Goal: Task Accomplishment & Management: Manage account settings

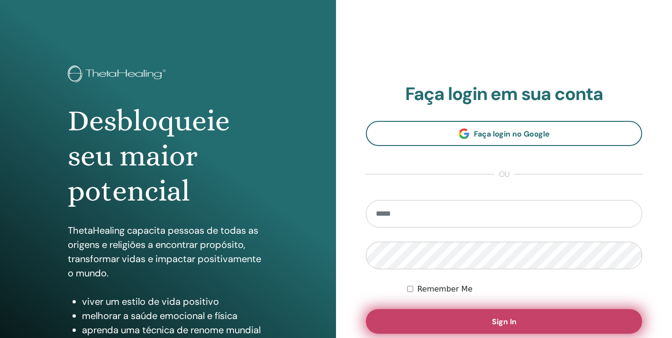
type input "**********"
click at [458, 322] on button "Sign In" at bounding box center [504, 321] width 276 height 25
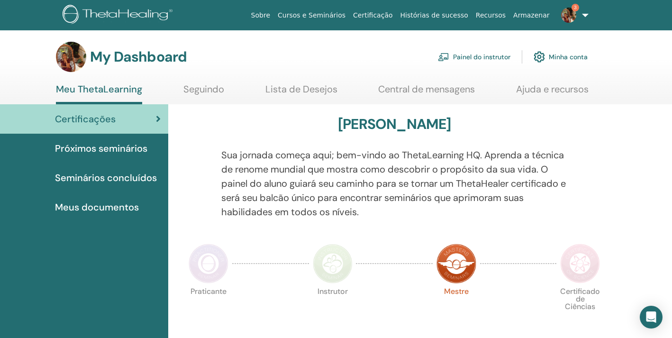
click at [473, 58] on link "Painel do instrutor" at bounding box center [474, 56] width 73 height 21
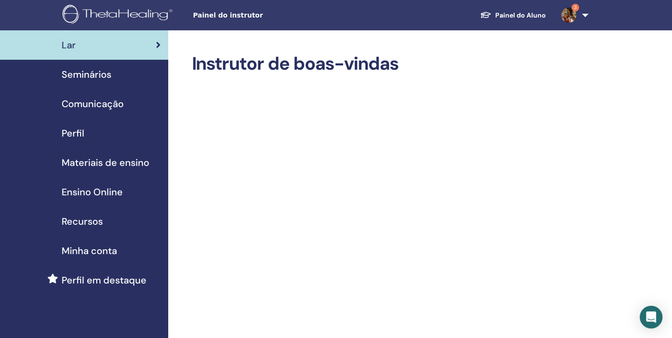
click at [584, 15] on link "3" at bounding box center [573, 15] width 39 height 30
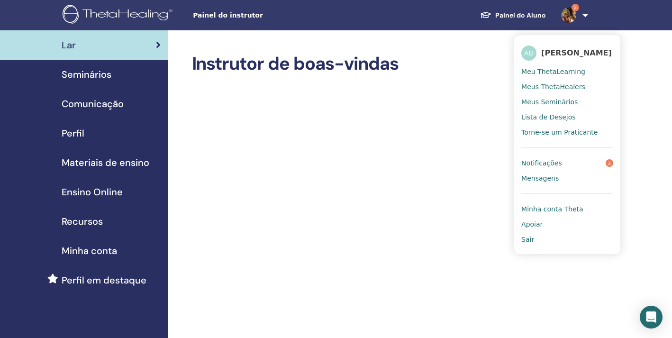
click at [559, 91] on span "Meus ThetaHealers" at bounding box center [554, 87] width 64 height 9
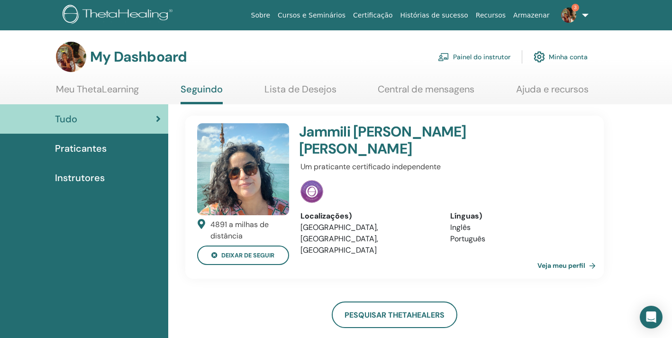
click at [312, 180] on img at bounding box center [312, 191] width 23 height 23
click at [123, 151] on div "Praticantes" at bounding box center [84, 148] width 153 height 14
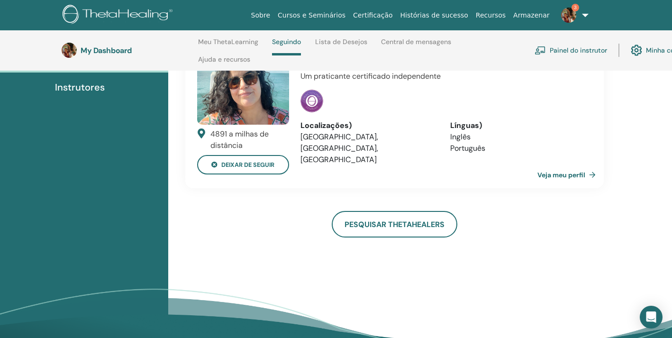
scroll to position [88, 0]
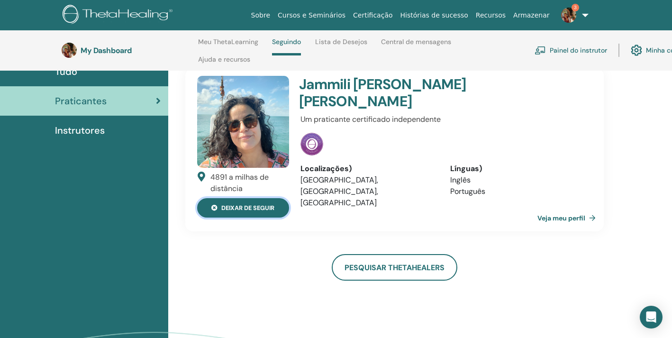
click at [274, 210] on button "deixar de seguir" at bounding box center [243, 207] width 92 height 19
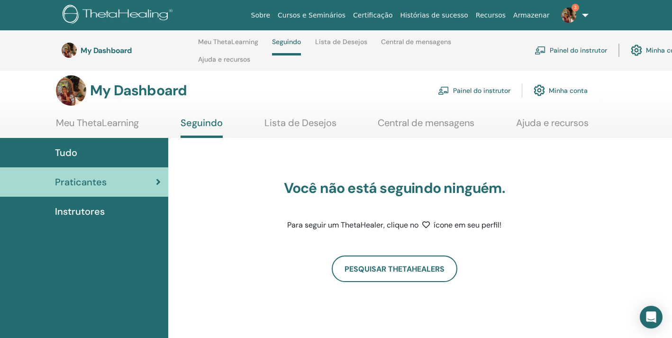
scroll to position [0, 0]
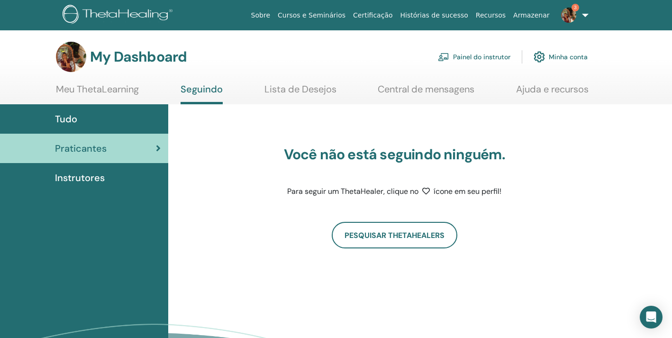
click at [554, 59] on link "Minha conta" at bounding box center [561, 56] width 54 height 21
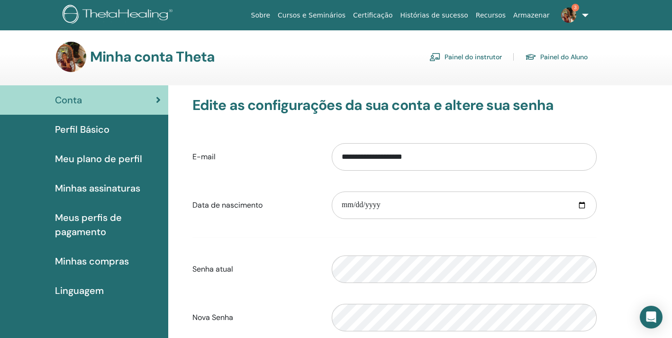
click at [547, 56] on link "Painel do Aluno" at bounding box center [556, 56] width 63 height 15
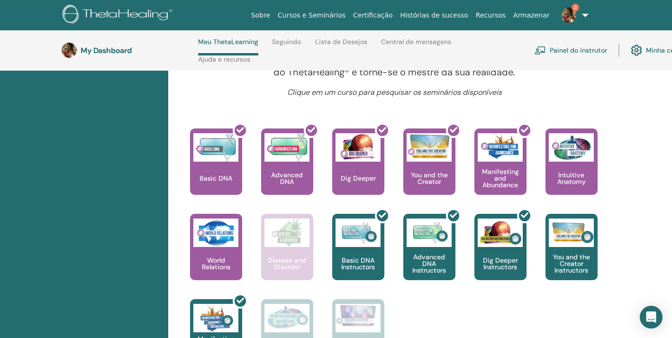
scroll to position [348, 0]
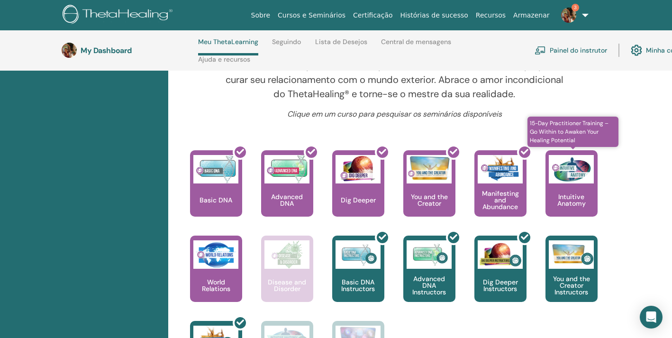
click at [574, 206] on p "Intuitive Anatomy" at bounding box center [572, 199] width 52 height 13
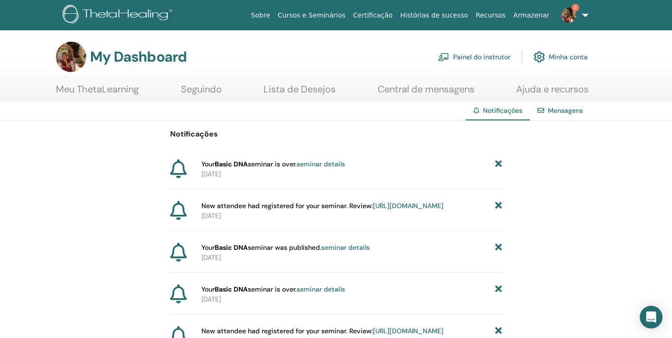
click at [580, 19] on link "3" at bounding box center [573, 15] width 39 height 30
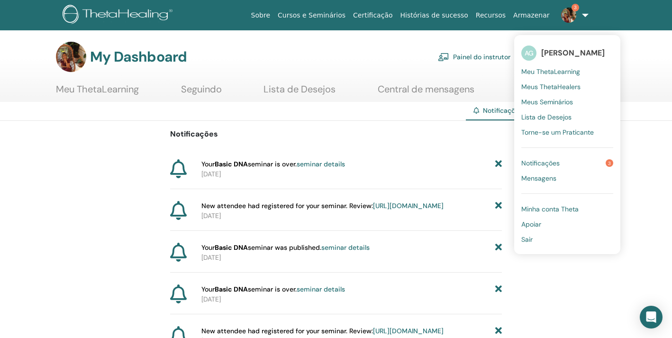
click at [492, 56] on link "Painel do instrutor" at bounding box center [474, 56] width 73 height 21
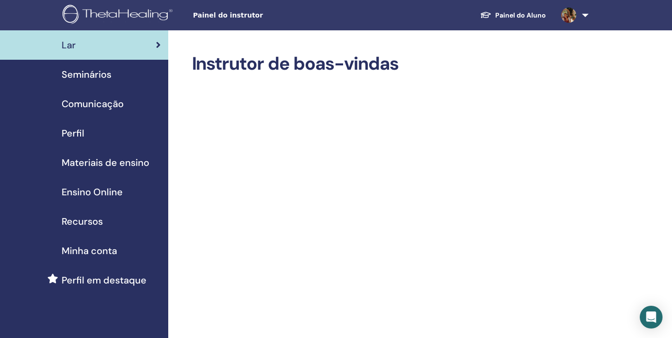
click at [119, 73] on div "Seminários" at bounding box center [84, 74] width 153 height 14
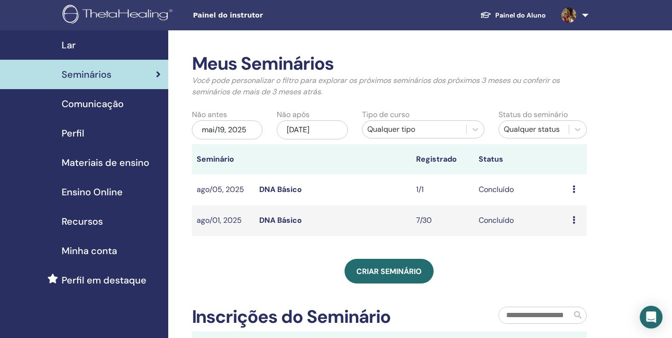
click at [110, 39] on div "Lar" at bounding box center [84, 45] width 153 height 14
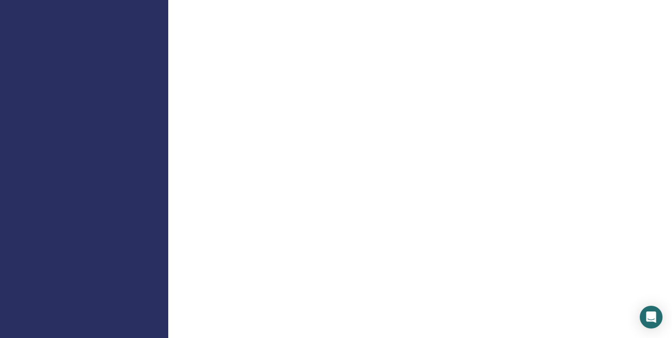
scroll to position [751, 0]
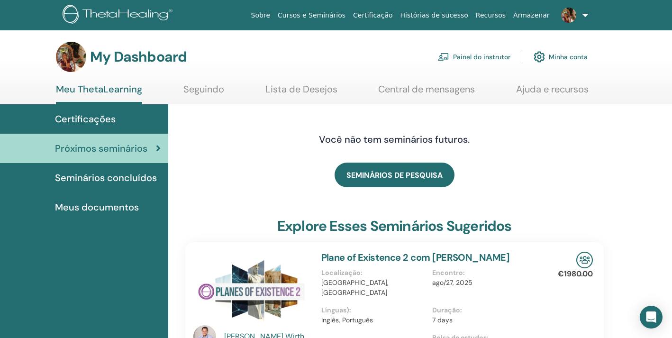
click at [134, 179] on span "Seminários concluídos" at bounding box center [106, 178] width 102 height 14
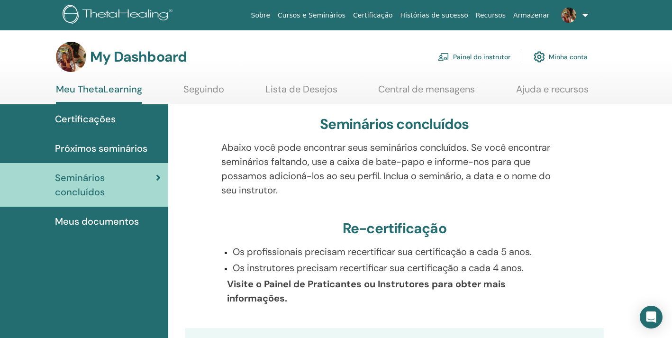
click at [485, 57] on link "Painel do instrutor" at bounding box center [474, 56] width 73 height 21
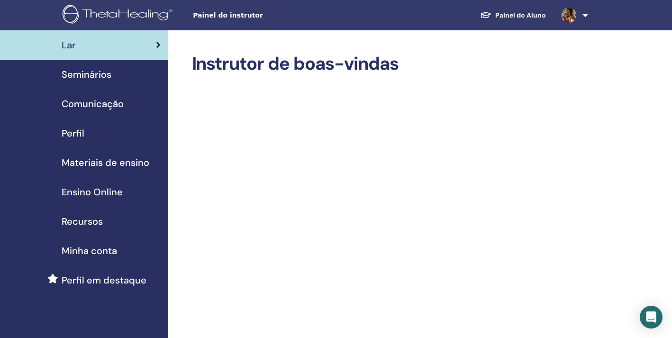
click at [121, 252] on div "Minha conta" at bounding box center [84, 251] width 153 height 14
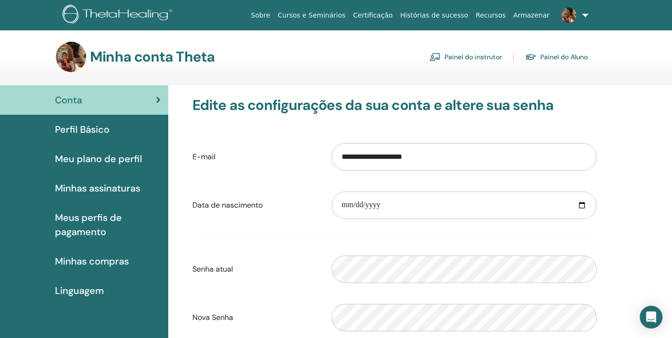
click at [104, 134] on span "Perfil Básico" at bounding box center [82, 129] width 55 height 14
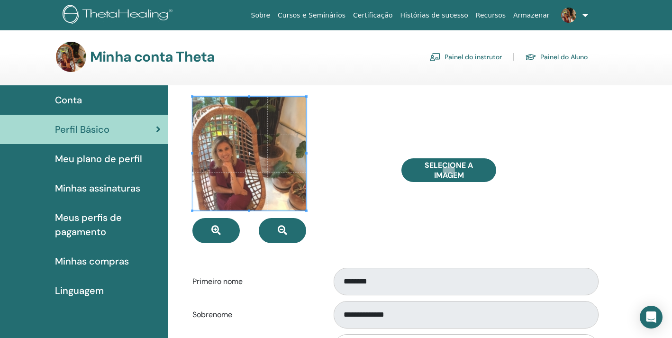
click at [114, 163] on span "Meu plano de perfil" at bounding box center [98, 159] width 87 height 14
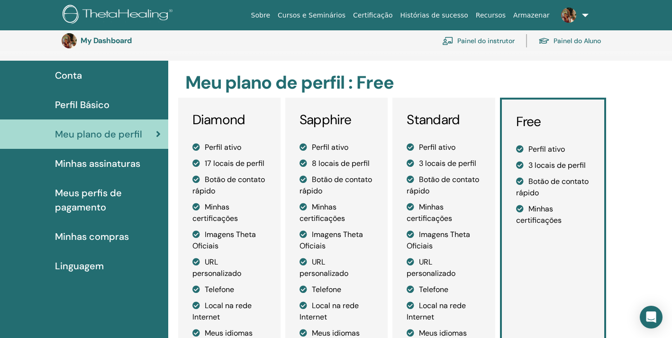
scroll to position [44, 0]
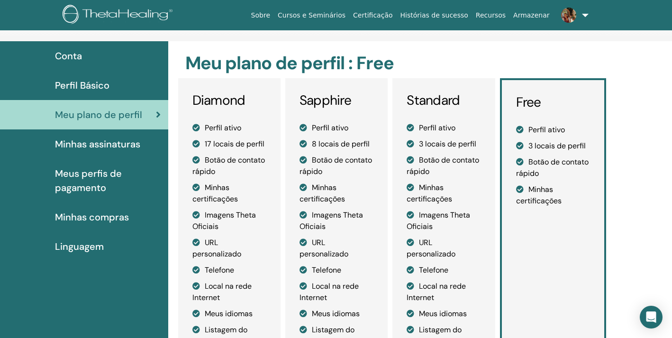
click at [123, 146] on span "Minhas assinaturas" at bounding box center [97, 144] width 85 height 14
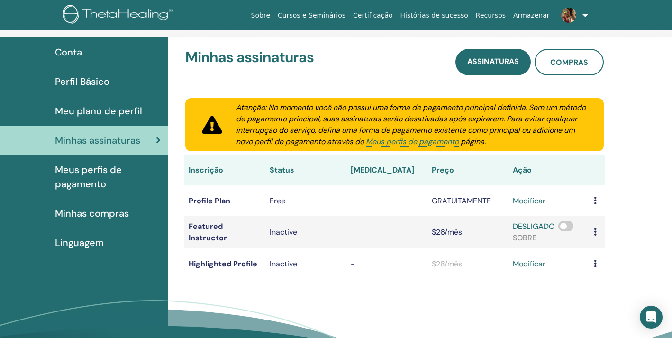
scroll to position [61, 0]
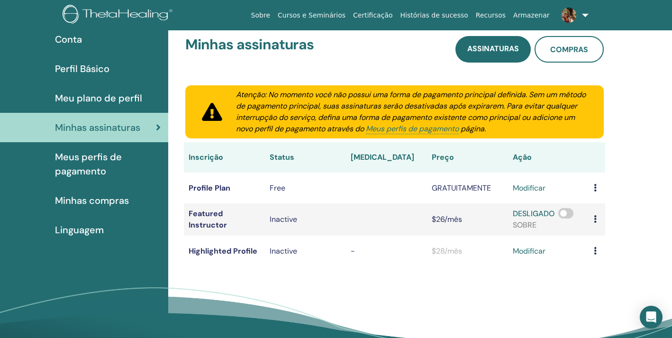
click at [82, 162] on span "Meus perfis de pagamento" at bounding box center [108, 164] width 106 height 28
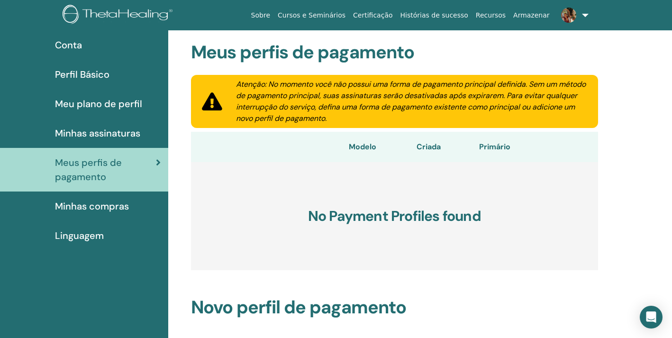
scroll to position [57, 0]
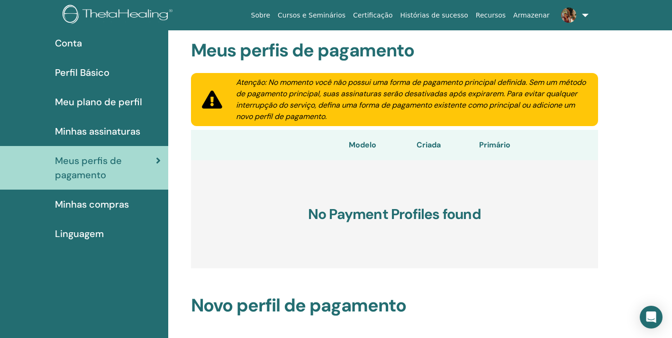
click at [102, 230] on span "Linguagem" at bounding box center [79, 234] width 49 height 14
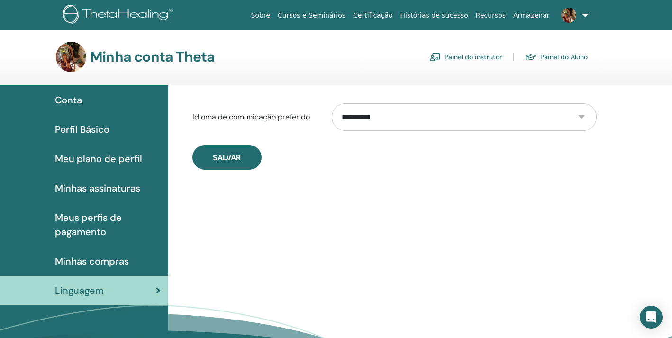
click at [474, 60] on link "Painel do instrutor" at bounding box center [466, 56] width 73 height 15
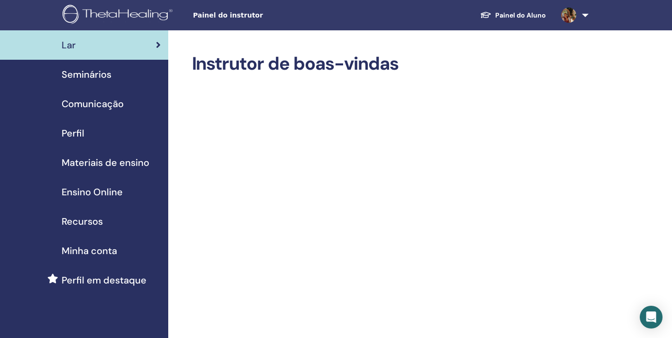
click at [128, 76] on div "Seminários" at bounding box center [84, 74] width 153 height 14
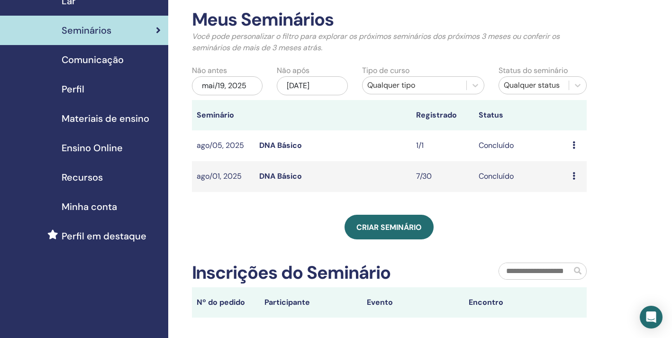
scroll to position [45, 0]
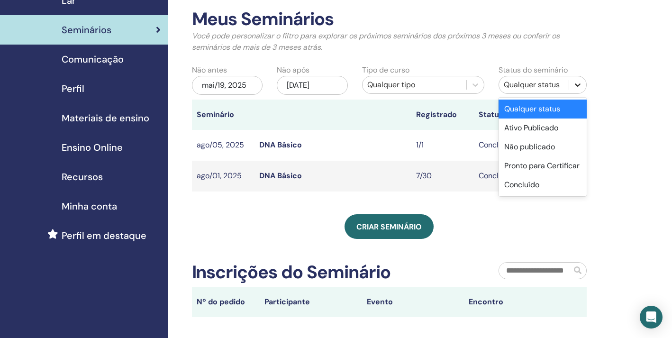
click at [579, 88] on icon at bounding box center [577, 84] width 9 height 9
click at [534, 190] on div "Concluído" at bounding box center [543, 184] width 88 height 19
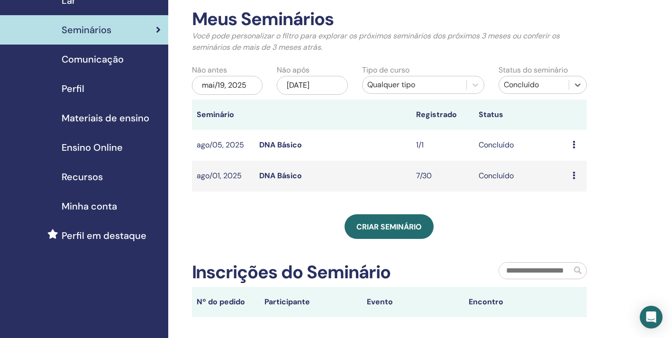
click at [251, 86] on div "mai/19, 2025" at bounding box center [227, 85] width 71 height 19
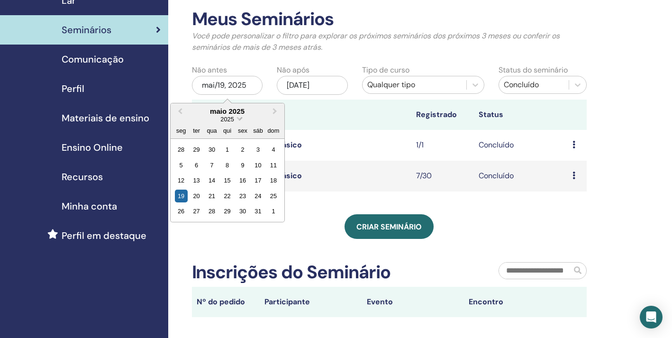
click at [239, 119] on span "Choose Date" at bounding box center [240, 118] width 6 height 6
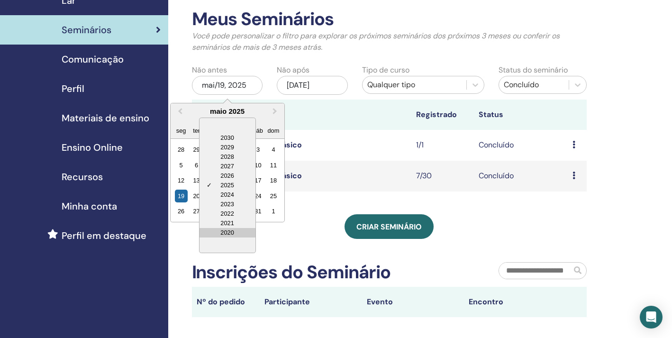
click at [233, 234] on div "2020" at bounding box center [228, 232] width 56 height 9
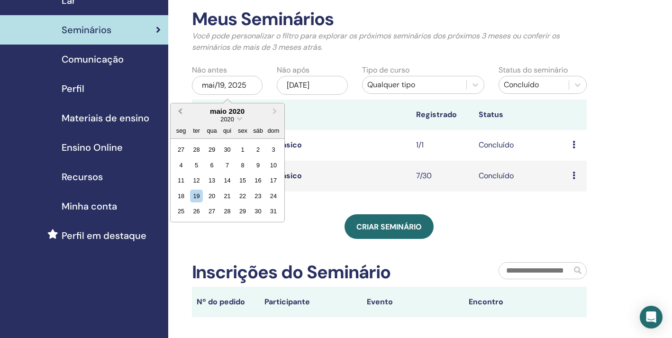
click at [180, 111] on span "Previous Month" at bounding box center [180, 111] width 0 height 10
click at [211, 153] on div "1" at bounding box center [211, 149] width 13 height 13
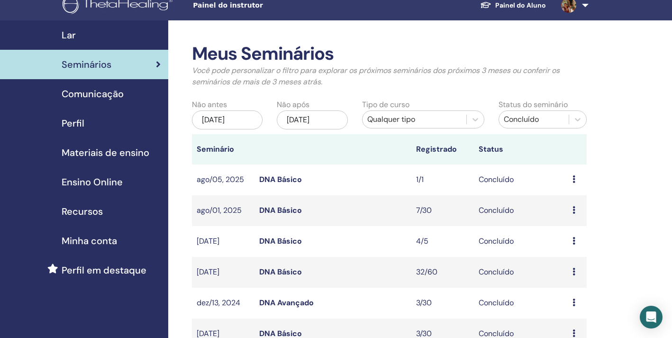
scroll to position [9, 0]
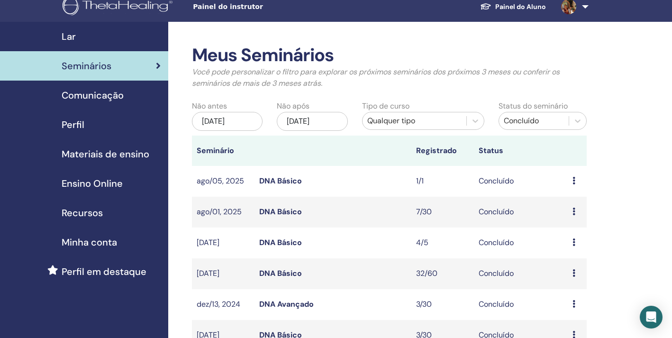
click at [116, 98] on span "Comunicação" at bounding box center [93, 95] width 62 height 14
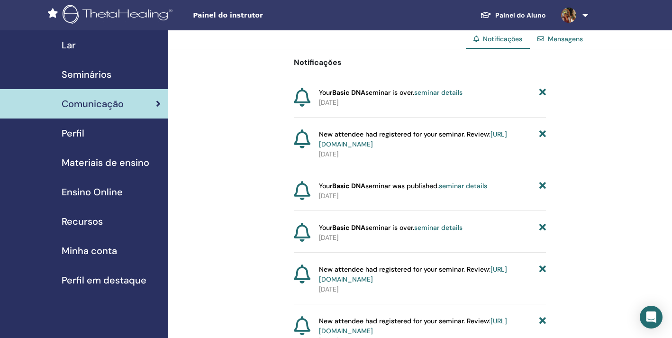
click at [102, 136] on div "Perfil" at bounding box center [84, 133] width 153 height 14
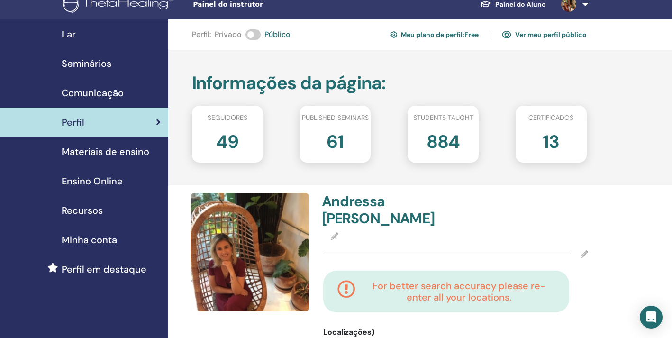
scroll to position [6, 0]
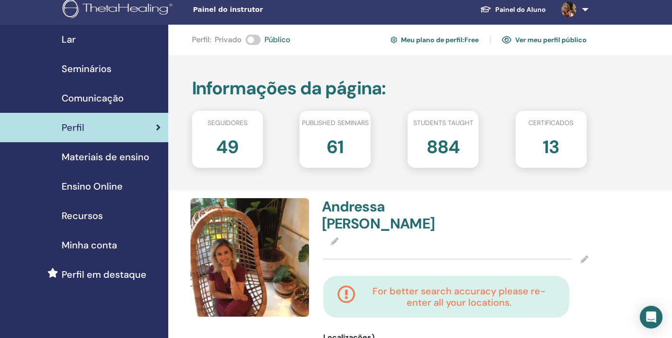
click at [113, 186] on span "Ensino Online" at bounding box center [92, 186] width 61 height 14
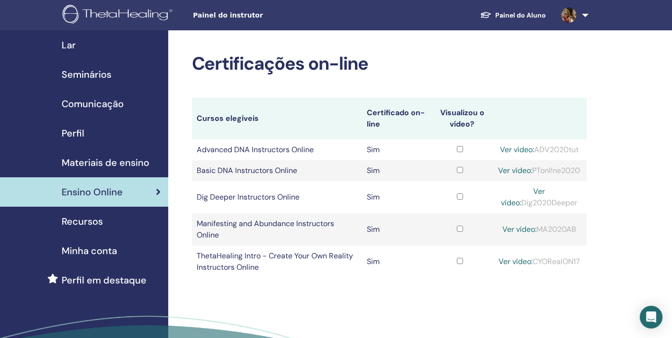
click at [115, 168] on span "Materiais de ensino" at bounding box center [106, 163] width 88 height 14
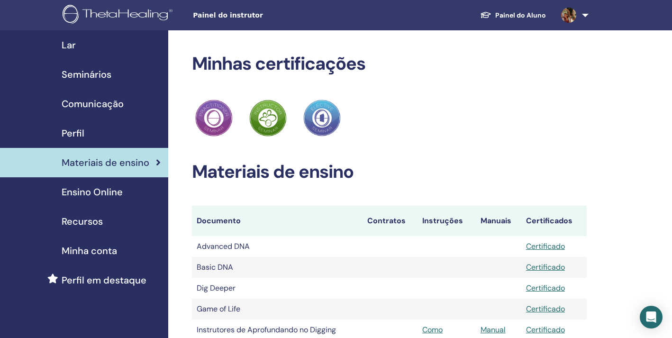
click at [115, 77] on div "Seminários" at bounding box center [84, 74] width 153 height 14
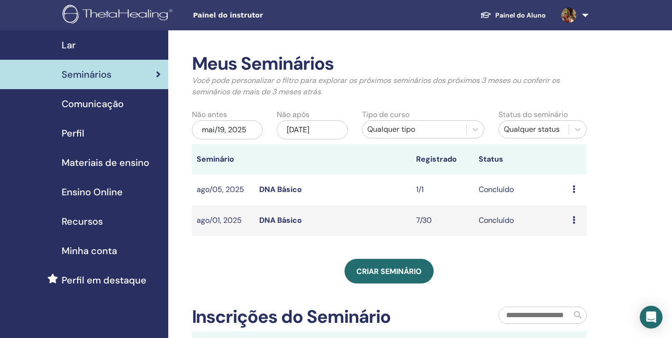
click at [563, 128] on div "Qualquer status" at bounding box center [534, 129] width 60 height 11
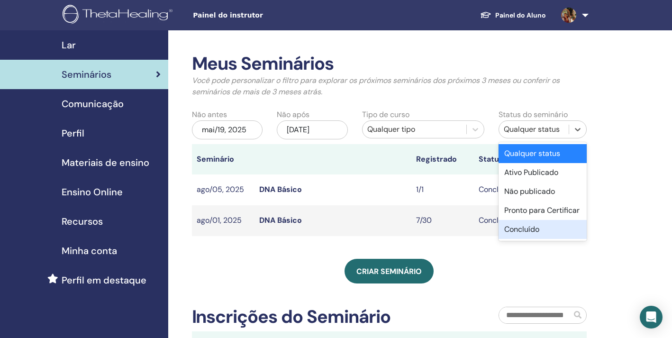
click at [532, 230] on div "Concluído" at bounding box center [543, 229] width 88 height 19
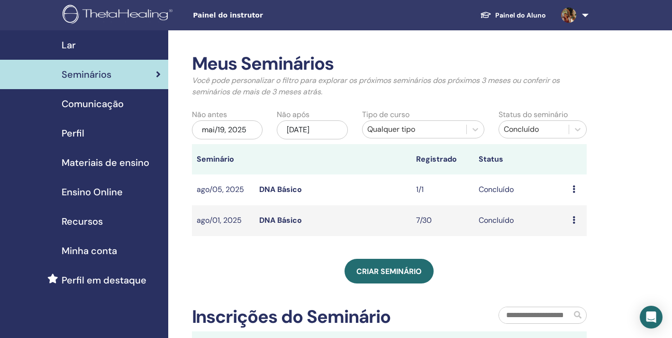
click at [229, 128] on div "mai/19, 2025" at bounding box center [227, 129] width 71 height 19
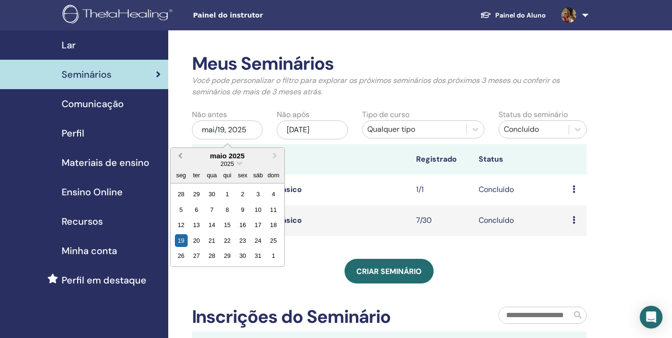
click at [180, 155] on span "Previous Month" at bounding box center [180, 156] width 0 height 10
click at [256, 194] on div "1" at bounding box center [258, 194] width 13 height 13
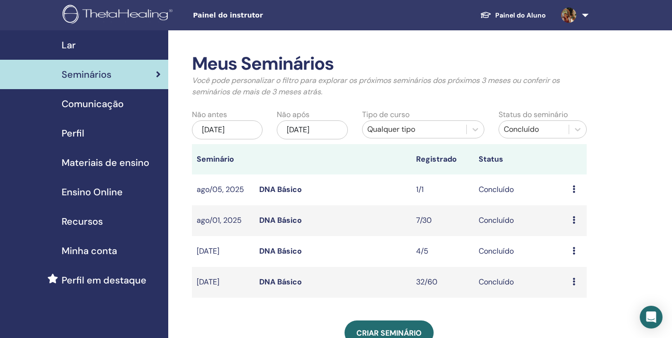
click at [235, 128] on div "fev/01, 2025" at bounding box center [227, 129] width 71 height 19
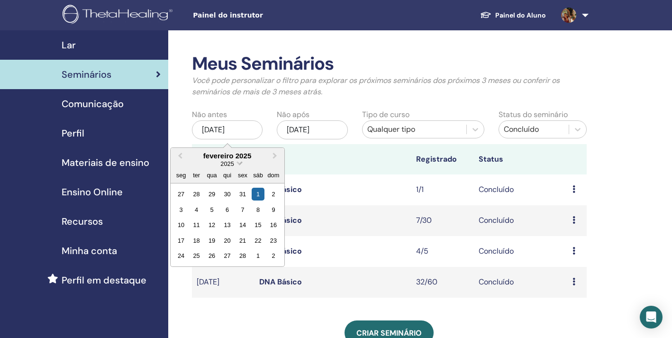
click at [239, 164] on span "Choose Date" at bounding box center [240, 162] width 6 height 6
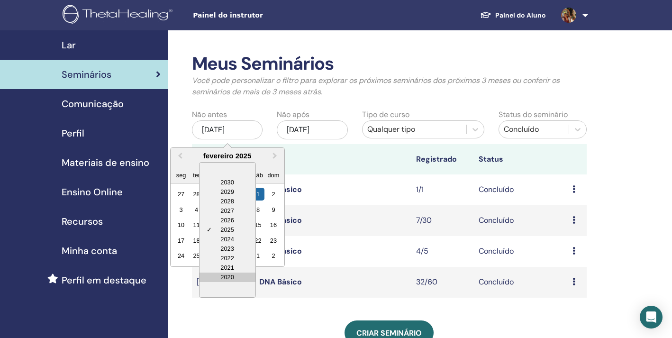
click at [227, 273] on div "2020" at bounding box center [228, 277] width 56 height 9
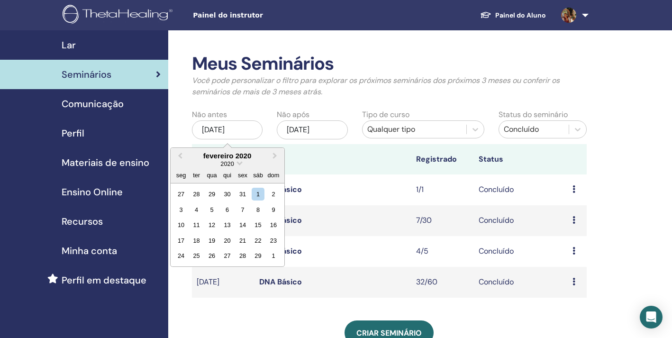
click at [405, 105] on div "Meus Seminários Você pode personalizar o filtro para explorar os próximos semin…" at bounding box center [389, 175] width 395 height 245
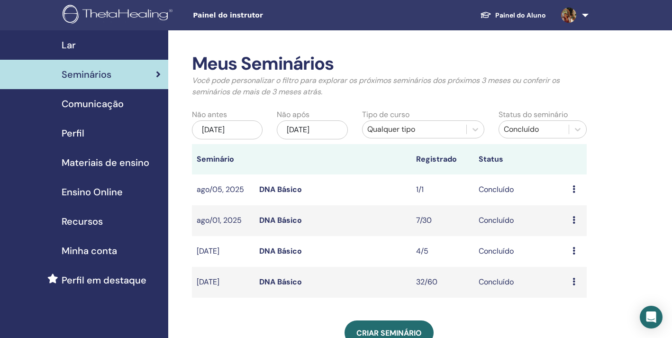
click at [245, 127] on div "fev/01, 2025" at bounding box center [227, 129] width 71 height 19
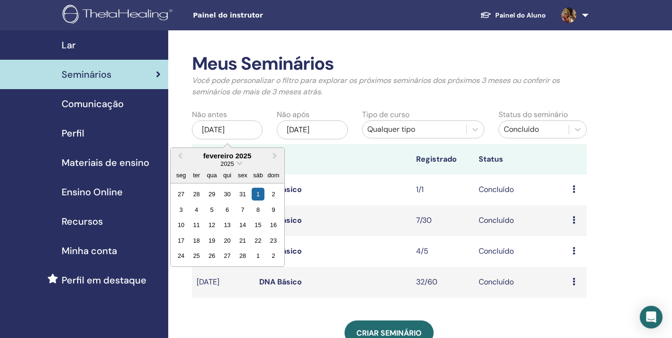
click at [237, 167] on div "2025" at bounding box center [228, 164] width 114 height 8
click at [239, 163] on span "Choose Date" at bounding box center [240, 162] width 6 height 6
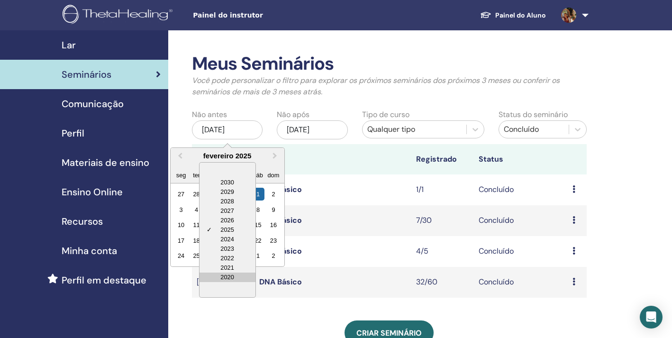
click at [235, 276] on div "2020" at bounding box center [228, 277] width 56 height 9
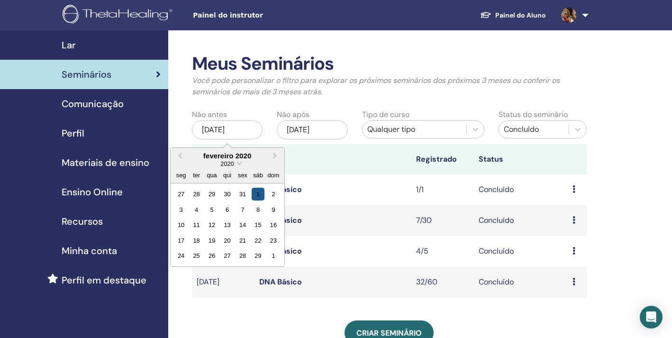
click at [259, 196] on div "1" at bounding box center [258, 194] width 13 height 13
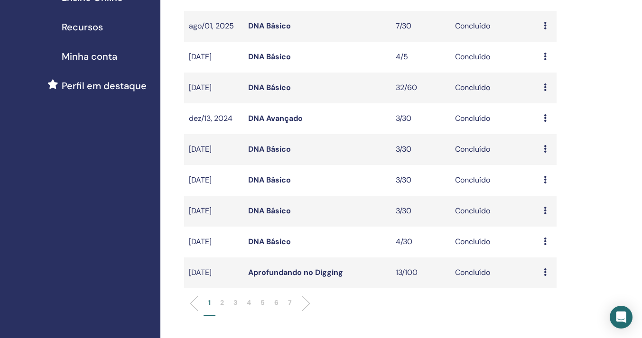
scroll to position [195, 0]
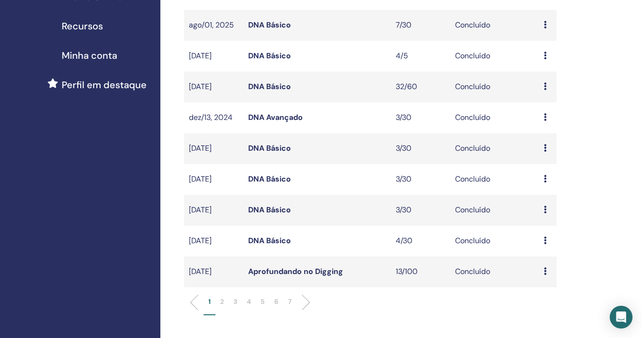
click at [220, 303] on p "2" at bounding box center [222, 302] width 4 height 10
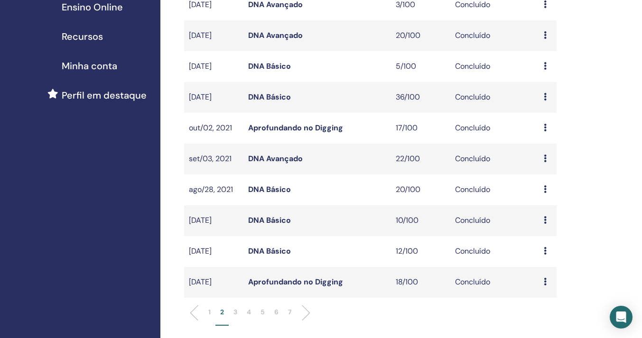
scroll to position [189, 0]
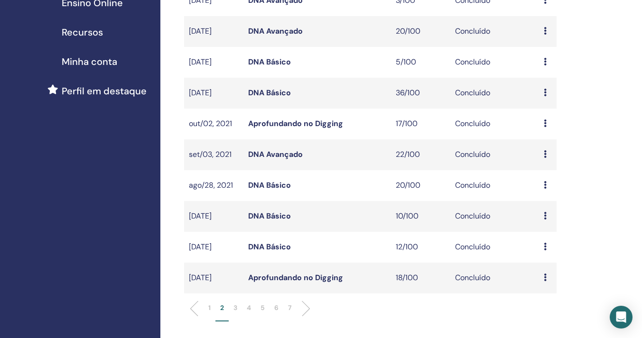
click at [236, 309] on p "3" at bounding box center [235, 308] width 4 height 10
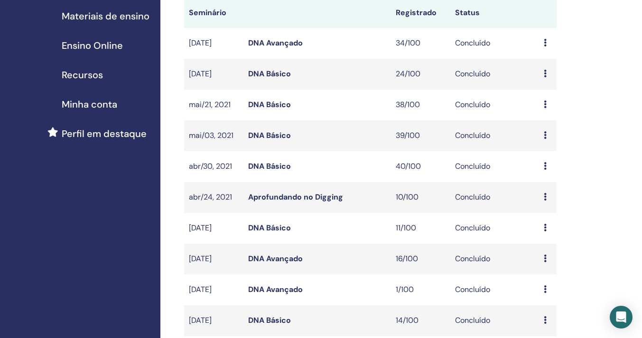
scroll to position [144, 0]
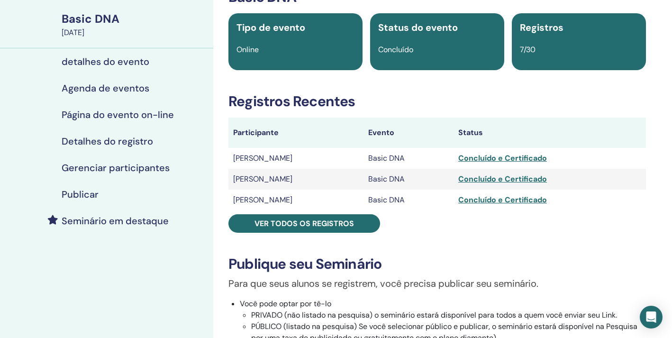
scroll to position [65, 0]
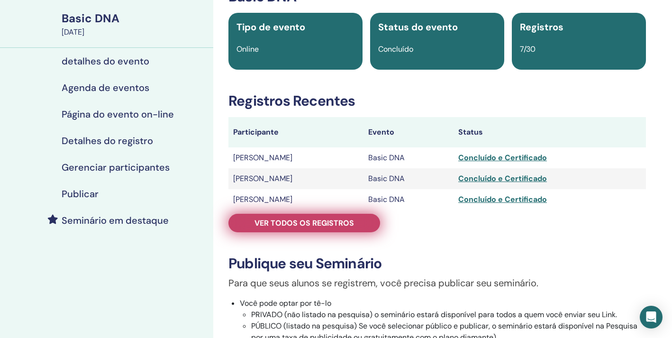
click at [354, 222] on link "Ver todos os registros" at bounding box center [305, 223] width 152 height 18
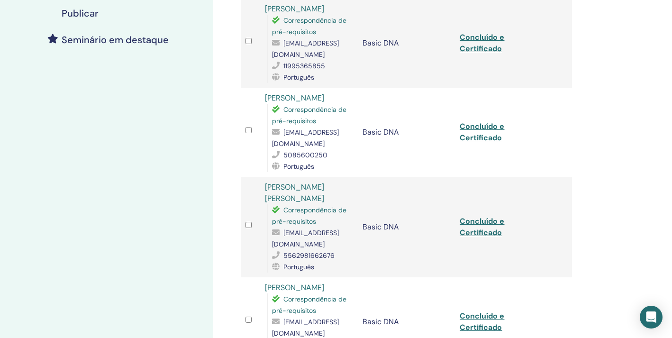
scroll to position [208, 0]
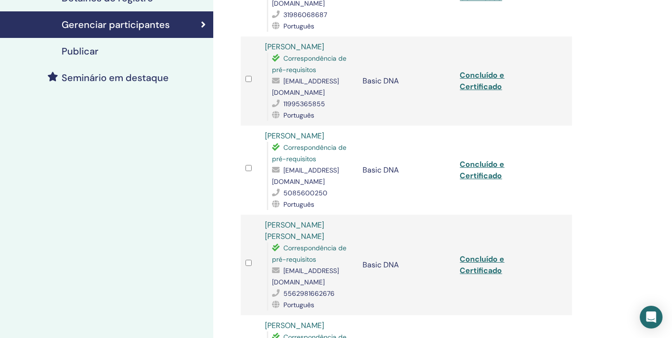
drag, startPoint x: 337, startPoint y: 5, endPoint x: 263, endPoint y: 133, distance: 148.0
click at [263, 133] on td "[PERSON_NAME] Correspondência de pré-requisitos [EMAIL_ADDRESS][DOMAIN_NAME] 50…" at bounding box center [309, 170] width 98 height 89
copy link "Suelen Fernandes"
drag, startPoint x: 332, startPoint y: 183, endPoint x: 284, endPoint y: 184, distance: 48.4
click at [284, 187] on div "5085600250" at bounding box center [312, 192] width 81 height 11
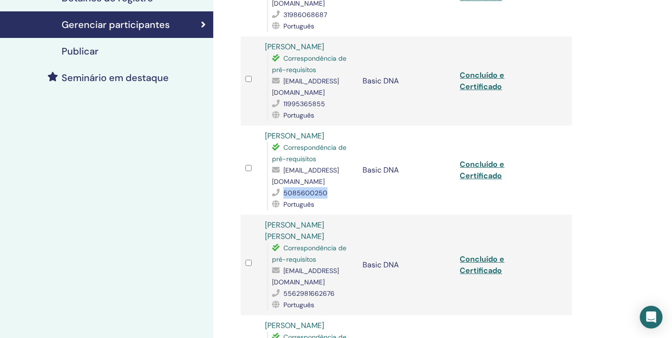
copy span "5085600250"
click at [468, 185] on td "Concluído e Certificado" at bounding box center [504, 170] width 98 height 89
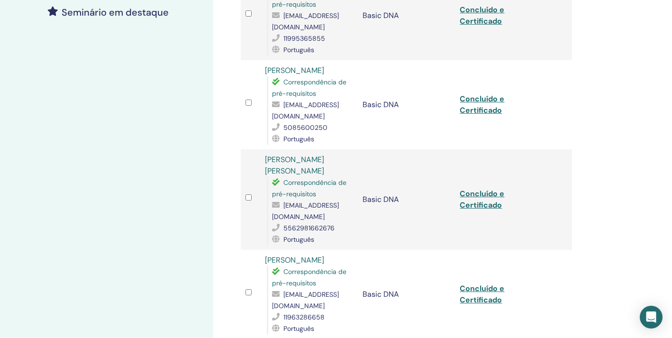
scroll to position [299, 0]
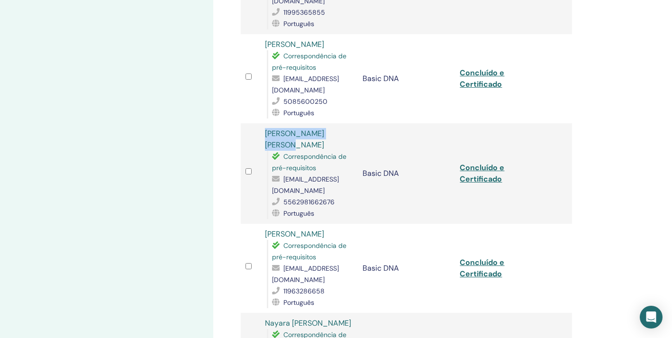
drag, startPoint x: 347, startPoint y: 123, endPoint x: 249, endPoint y: 123, distance: 97.2
click at [249, 123] on tr "Mariana Zanatta Bruno Correspondência de pré-requisitos marianazanattabruno@gma…" at bounding box center [406, 173] width 331 height 101
copy tr "Mariana Zanatta Bruno"
drag, startPoint x: 336, startPoint y: 177, endPoint x: 284, endPoint y: 178, distance: 51.7
click at [284, 196] on div "5562981662676" at bounding box center [312, 201] width 81 height 11
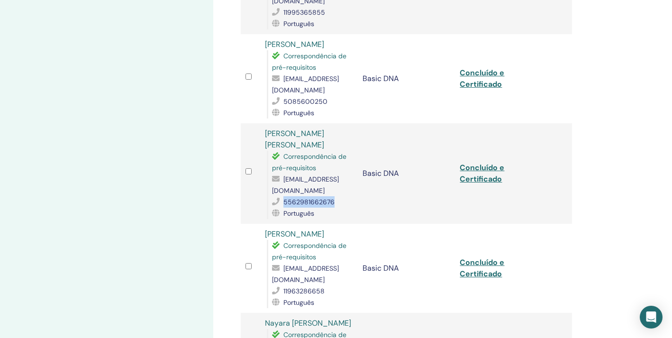
copy span "5562981662676"
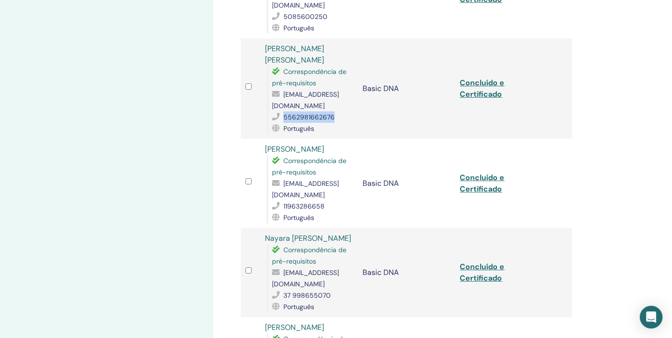
scroll to position [392, 0]
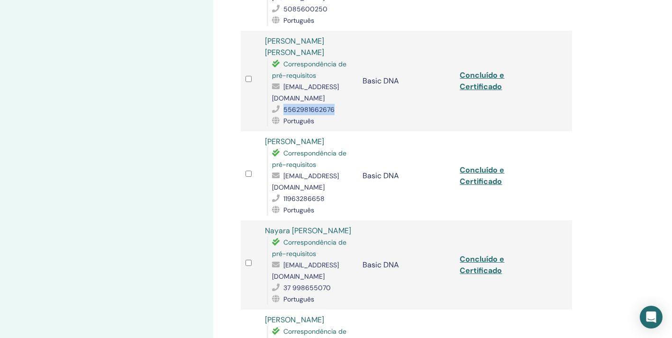
drag, startPoint x: 355, startPoint y: 118, endPoint x: 262, endPoint y: 119, distance: 93.4
click at [262, 131] on td "Maria Aparecida da Silva Correspondência de pré-requisitos cidasilva5959@gmail.…" at bounding box center [309, 175] width 98 height 89
copy link "Maria Aparecida da Silva"
drag, startPoint x: 334, startPoint y: 174, endPoint x: 281, endPoint y: 174, distance: 53.1
click at [281, 193] on div "11963286658" at bounding box center [312, 198] width 81 height 11
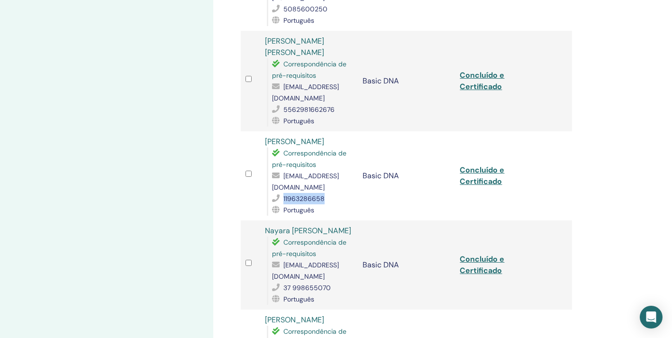
copy div "11963286658"
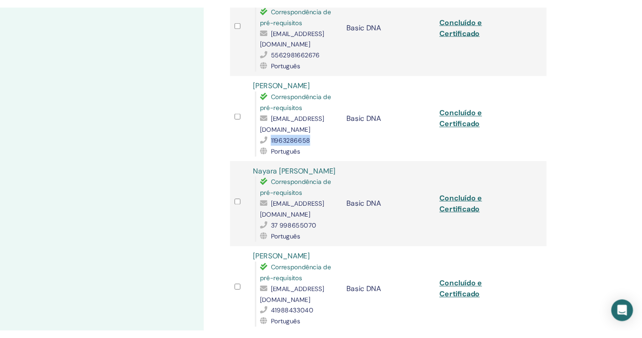
scroll to position [462, 0]
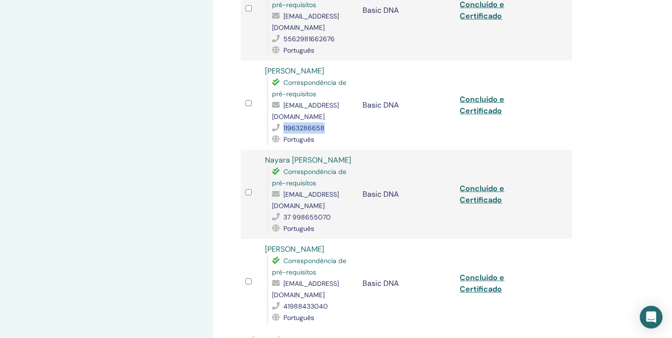
drag, startPoint x: 353, startPoint y: 136, endPoint x: 266, endPoint y: 137, distance: 86.3
click at [266, 150] on td "Nayara Fernanda Dornas Correspondência de pré-requisitos nayaradornas@yahoo.com…" at bounding box center [309, 194] width 98 height 89
copy link "Nayara Fernanda Dornas"
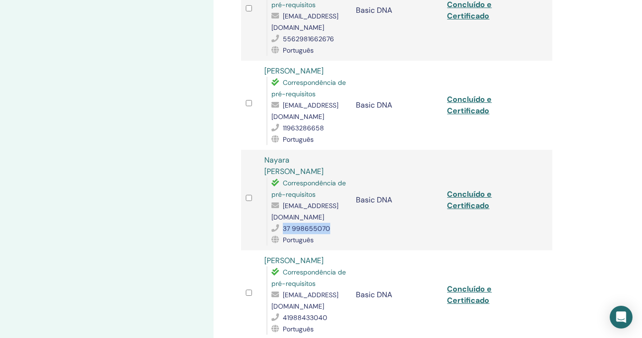
drag, startPoint x: 335, startPoint y: 226, endPoint x: 283, endPoint y: 227, distance: 51.7
click at [283, 227] on div "37 998655070" at bounding box center [308, 228] width 75 height 11
copy span "37 998655070"
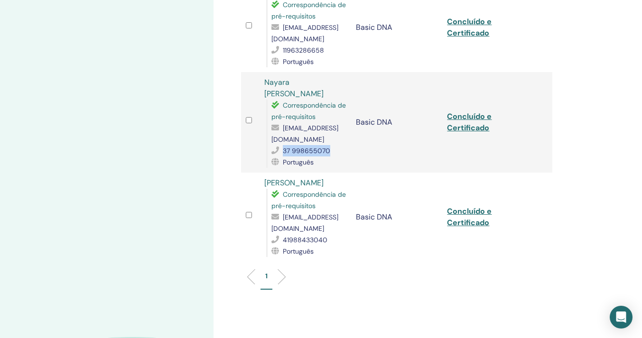
scroll to position [542, 0]
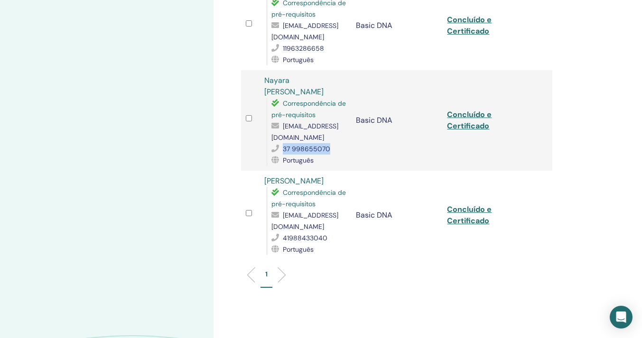
drag, startPoint x: 342, startPoint y: 179, endPoint x: 258, endPoint y: 180, distance: 83.9
click at [258, 180] on tr "Andrea DUDERSTADT Correspondência de pré-requisitos andreavieira57@hotmail.com …" at bounding box center [396, 215] width 311 height 89
copy tr "Andrea DUDERSTADT"
drag, startPoint x: 333, startPoint y: 238, endPoint x: 282, endPoint y: 238, distance: 51.2
click at [282, 238] on div "41988433040" at bounding box center [308, 237] width 75 height 11
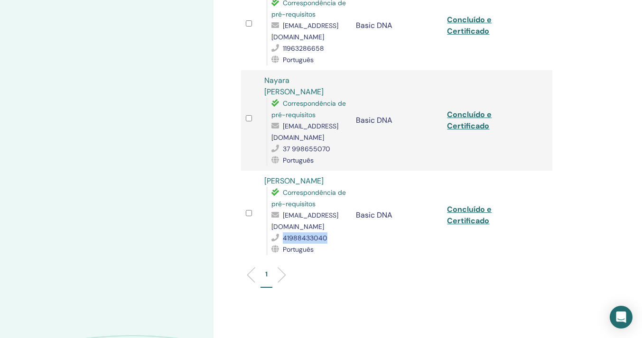
copy div "41988433040"
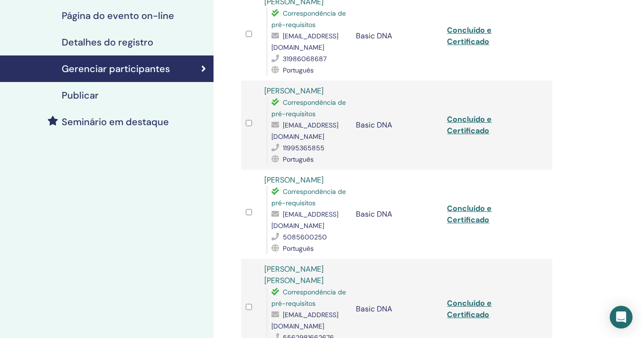
scroll to position [0, 0]
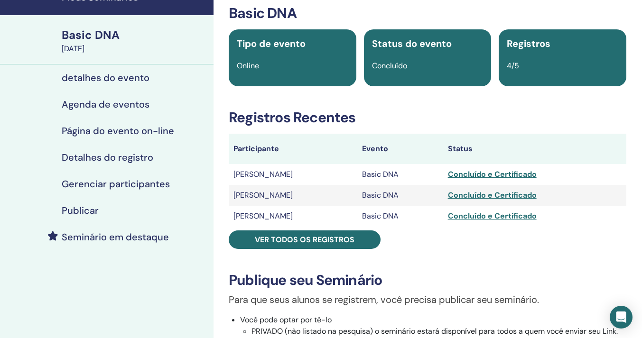
scroll to position [110, 0]
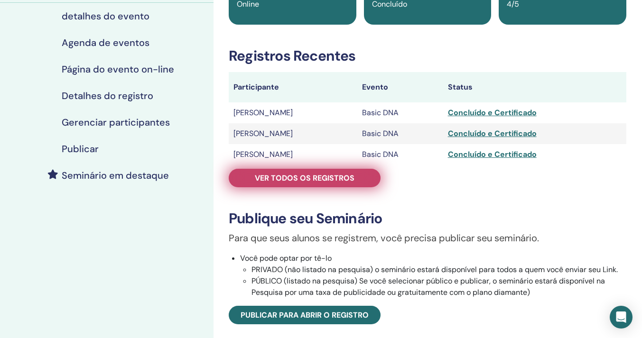
click at [363, 183] on link "Ver todos os registros" at bounding box center [305, 178] width 152 height 18
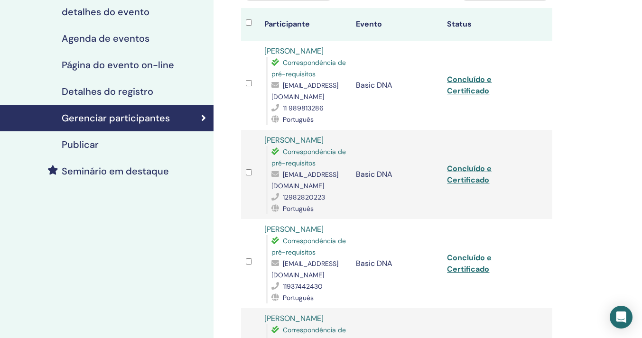
scroll to position [110, 0]
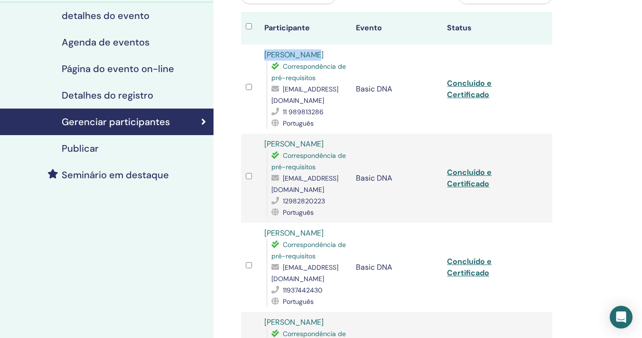
drag, startPoint x: 316, startPoint y: 50, endPoint x: 264, endPoint y: 56, distance: 52.0
click at [264, 56] on div "[PERSON_NAME] Correspondência de pré-requisitos [PERSON_NAME][EMAIL_ADDRESS][DO…" at bounding box center [305, 89] width 82 height 80
copy link "[PERSON_NAME]"
drag, startPoint x: 325, startPoint y: 116, endPoint x: 282, endPoint y: 113, distance: 43.2
click at [282, 113] on div "11 989813286" at bounding box center [308, 111] width 75 height 11
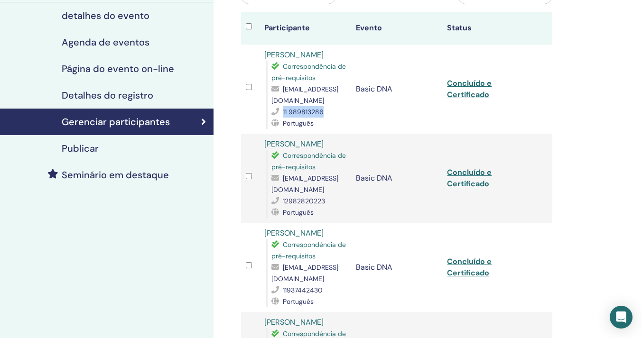
copy div "11 989813286"
drag, startPoint x: 336, startPoint y: 146, endPoint x: 264, endPoint y: 147, distance: 71.6
click at [264, 147] on div "[PERSON_NAME] Correspondência de pré-requisitos [EMAIL_ADDRESS][DOMAIN_NAME] 12…" at bounding box center [305, 178] width 82 height 80
copy link "[PERSON_NAME]"
drag, startPoint x: 332, startPoint y: 202, endPoint x: 278, endPoint y: 202, distance: 54.1
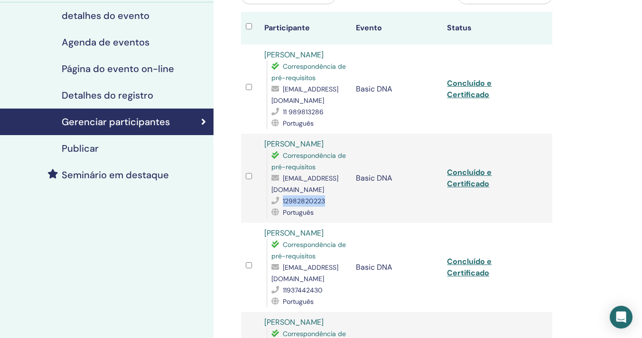
click at [278, 202] on div "12982820223" at bounding box center [308, 200] width 75 height 11
copy div "12982820223"
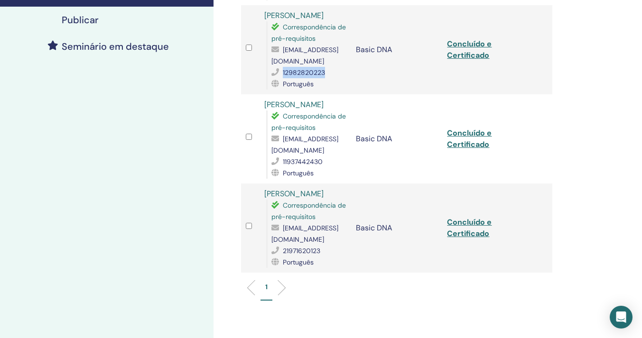
scroll to position [246, 0]
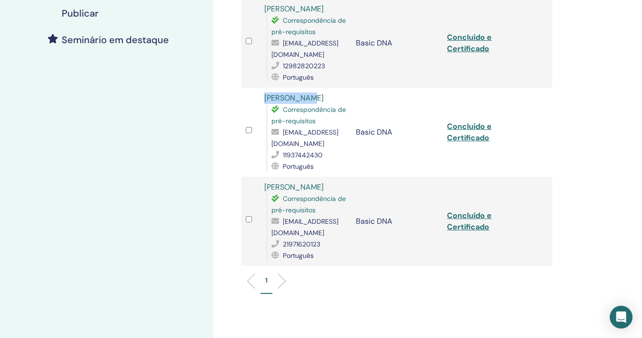
drag, startPoint x: 322, startPoint y: 96, endPoint x: 264, endPoint y: 98, distance: 57.9
click at [264, 98] on div "[PERSON_NAME] Correspondência de pré-requisitos [EMAIL_ADDRESS][DOMAIN_NAME] 11…" at bounding box center [305, 132] width 82 height 80
copy link "[PERSON_NAME]"
drag, startPoint x: 325, startPoint y: 245, endPoint x: 281, endPoint y: 248, distance: 44.2
click at [281, 248] on div "21971620123" at bounding box center [308, 243] width 75 height 11
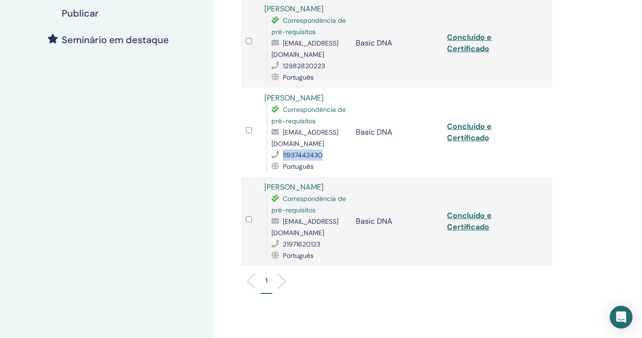
drag, startPoint x: 326, startPoint y: 156, endPoint x: 283, endPoint y: 157, distance: 43.2
click at [283, 157] on div "11937442430" at bounding box center [308, 154] width 75 height 11
copy span "11937442430"
drag, startPoint x: 321, startPoint y: 184, endPoint x: 265, endPoint y: 184, distance: 56.0
click at [265, 184] on div "[PERSON_NAME] Correspondência de pré-requisitos [EMAIL_ADDRESS][DOMAIN_NAME] 21…" at bounding box center [305, 222] width 82 height 80
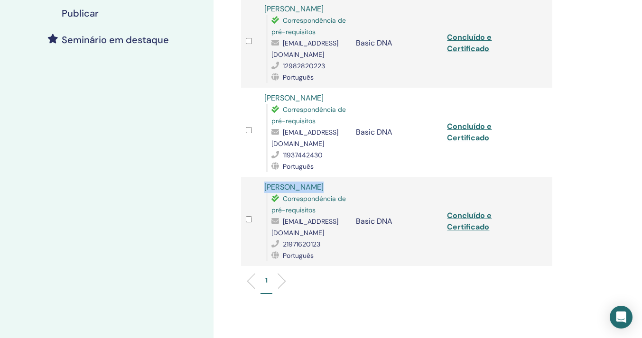
copy link "Vivian Rebolo"
drag, startPoint x: 323, startPoint y: 243, endPoint x: 282, endPoint y: 243, distance: 41.7
click at [282, 243] on div "21971620123" at bounding box center [308, 243] width 75 height 11
copy div "21971620123"
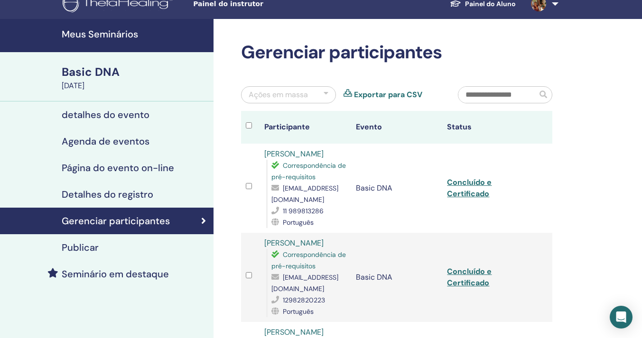
scroll to position [0, 0]
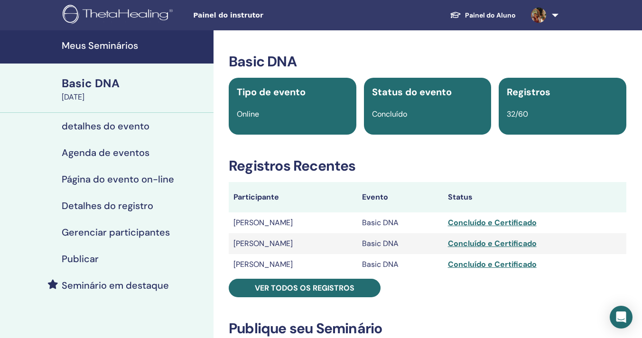
scroll to position [44, 0]
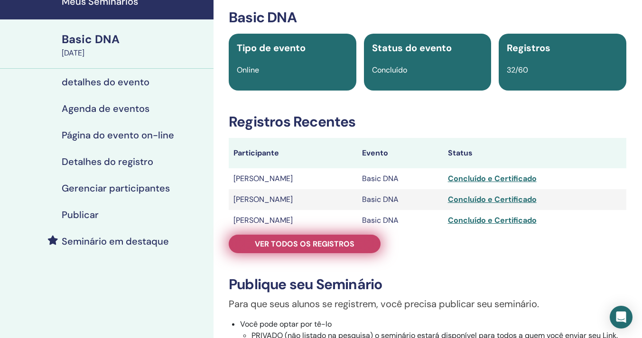
click at [350, 246] on span "Ver todos os registros" at bounding box center [305, 244] width 100 height 10
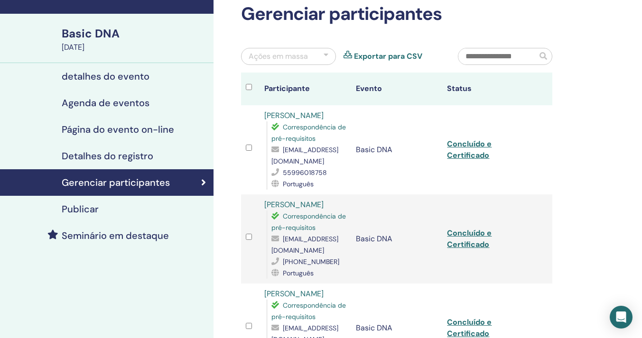
scroll to position [58, 0]
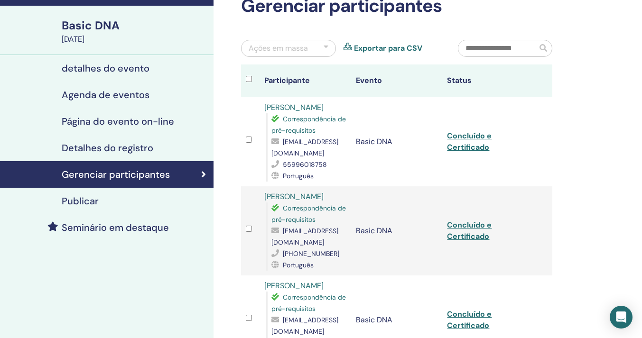
click at [333, 109] on div "Rejane Bortolini Correspondência de pré-requisitos vesti-modas@hotmail.com 5599…" at bounding box center [305, 142] width 82 height 80
drag, startPoint x: 332, startPoint y: 109, endPoint x: 262, endPoint y: 109, distance: 70.2
click at [262, 109] on td "Rejane Bortolini Correspondência de pré-requisitos vesti-modas@hotmail.com 5599…" at bounding box center [305, 141] width 92 height 89
copy link "Rejane Bortolini"
drag, startPoint x: 328, startPoint y: 166, endPoint x: 282, endPoint y: 165, distance: 45.5
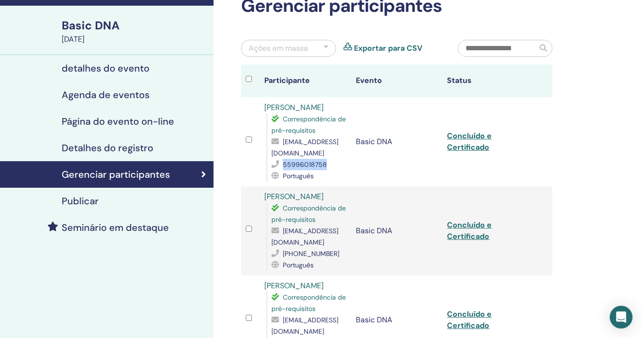
click at [282, 165] on div "55996018758" at bounding box center [308, 164] width 75 height 11
copy div "55996018758"
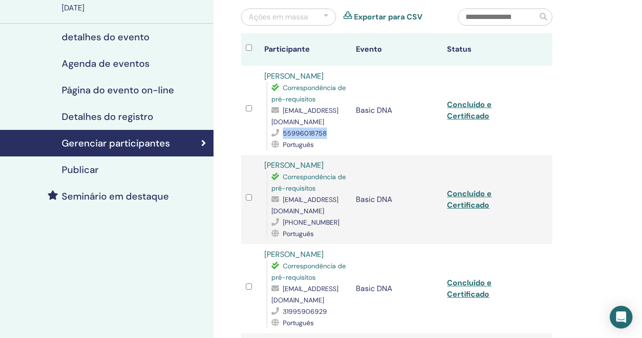
drag, startPoint x: 330, startPoint y: 176, endPoint x: 261, endPoint y: 168, distance: 69.7
click at [261, 168] on td "Marcio Antonio de Morais Morais Correspondência de pré-requisitos marcio.morais…" at bounding box center [305, 199] width 92 height 89
copy link "Marcio Antonio de Morais Morais"
drag, startPoint x: 333, startPoint y: 234, endPoint x: 280, endPoint y: 234, distance: 53.6
click at [280, 228] on div "(34)998095712" at bounding box center [308, 222] width 75 height 11
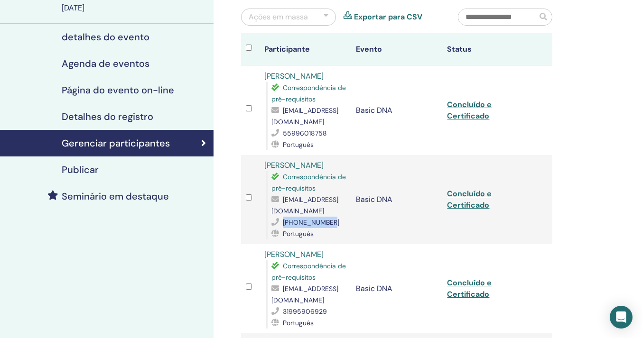
copy div "(34)998095712"
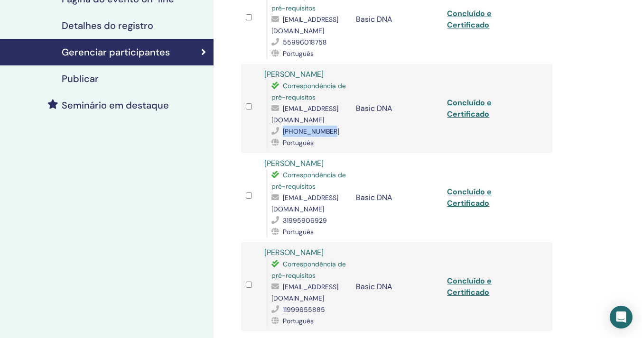
scroll to position [181, 0]
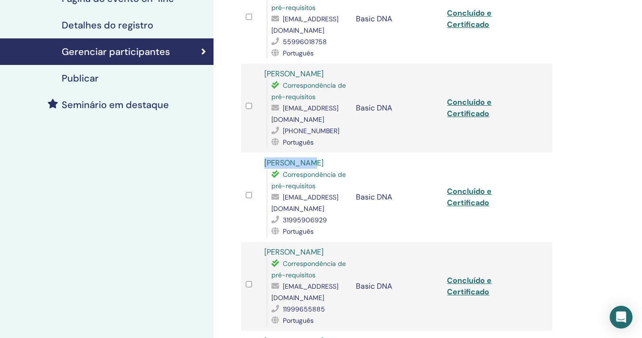
drag, startPoint x: 311, startPoint y: 176, endPoint x: 264, endPoint y: 176, distance: 46.9
click at [264, 176] on div "Roney Leite Correspondência de pré-requisitos roneyfol@icloud.com 31995906929 P…" at bounding box center [305, 197] width 82 height 80
copy link "Roney Leite"
drag, startPoint x: 324, startPoint y: 229, endPoint x: 277, endPoint y: 231, distance: 47.5
click at [277, 226] on div "31995906929" at bounding box center [308, 219] width 75 height 11
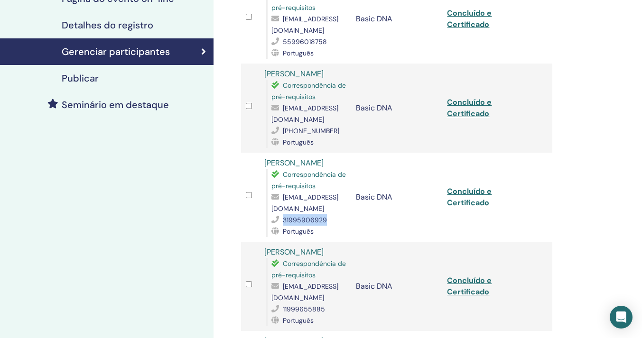
copy div "31995906929"
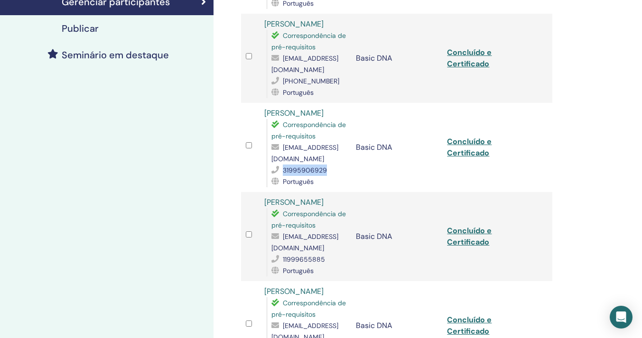
scroll to position [234, 0]
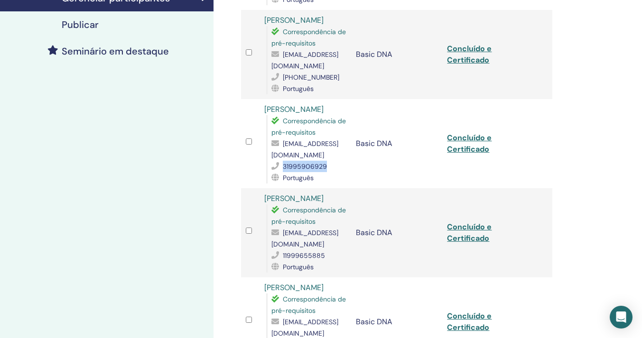
drag, startPoint x: 345, startPoint y: 211, endPoint x: 250, endPoint y: 211, distance: 94.8
click at [250, 211] on tr "Claudia Morais Nobre Correspondência de pré-requisitos claudiamnobre@hotmail.co…" at bounding box center [396, 232] width 311 height 89
copy tr "Claudia Morais Nobre"
drag, startPoint x: 330, startPoint y: 264, endPoint x: 282, endPoint y: 267, distance: 48.9
click at [282, 261] on div "11999655885" at bounding box center [308, 255] width 75 height 11
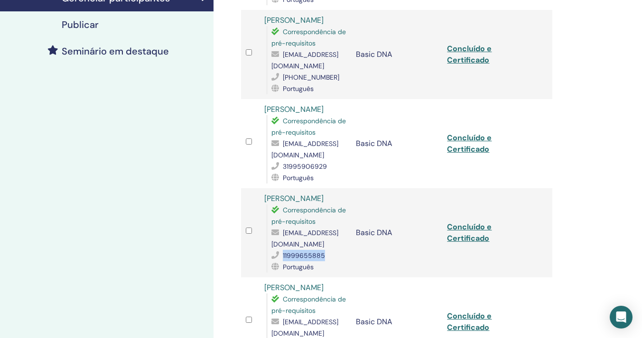
copy div "11999655885"
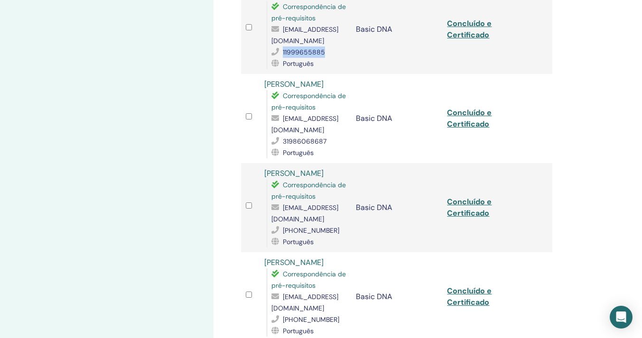
scroll to position [443, 0]
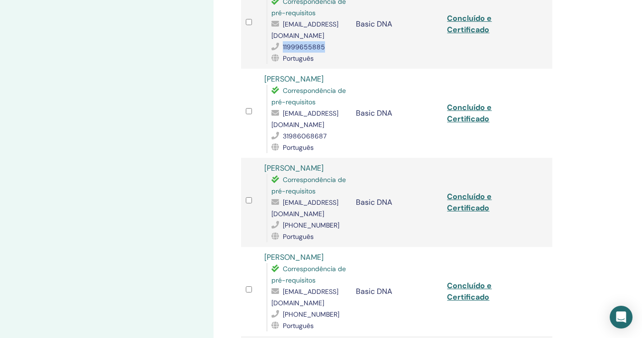
drag, startPoint x: 327, startPoint y: 181, endPoint x: 264, endPoint y: 181, distance: 63.1
click at [264, 181] on div "Elisabete Quinaz Correspondência de pré-requisitos elisabete30quinaz@gmail.com …" at bounding box center [305, 203] width 82 height 80
copy link "Elisabete Quinaz"
drag, startPoint x: 328, startPoint y: 238, endPoint x: 282, endPoint y: 238, distance: 46.0
click at [282, 231] on div "+351936281218" at bounding box center [308, 225] width 75 height 11
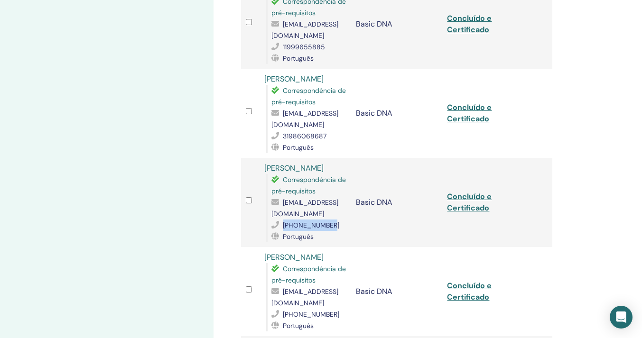
copy div "+351936281218"
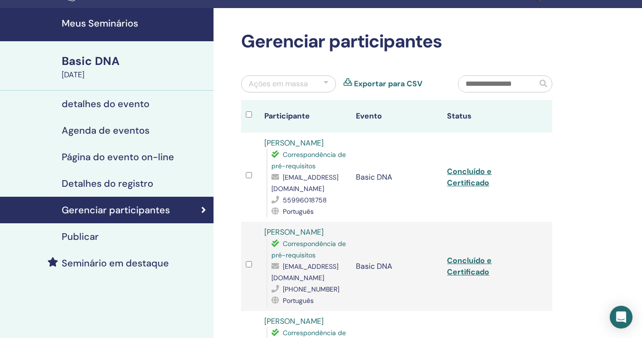
scroll to position [23, 0]
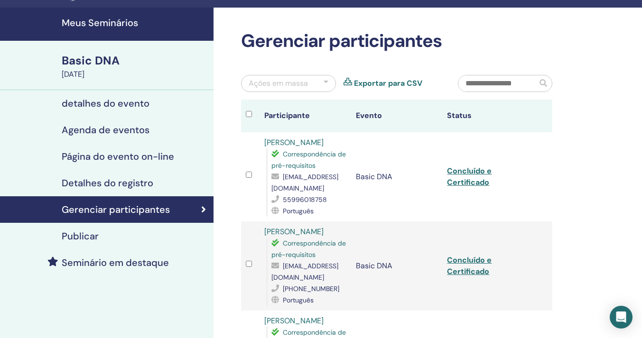
click at [391, 82] on link "Exportar para CSV" at bounding box center [388, 83] width 68 height 11
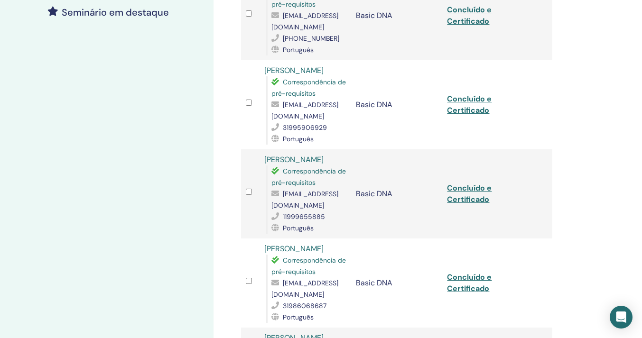
scroll to position [0, 0]
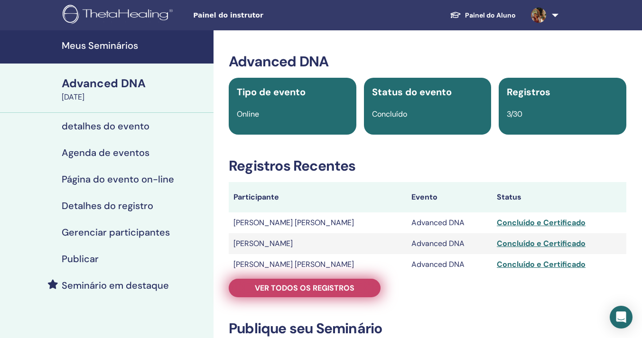
click at [356, 288] on link "Ver todos os registros" at bounding box center [305, 288] width 152 height 18
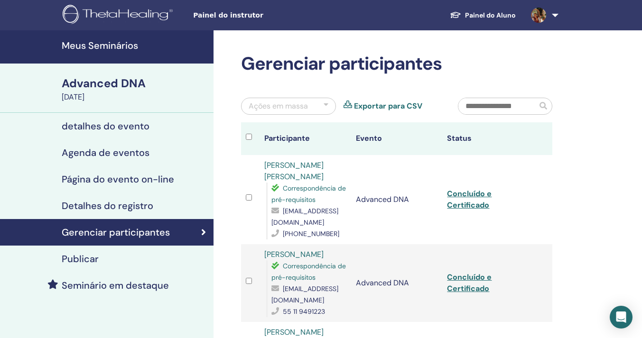
click at [406, 105] on link "Exportar para CSV" at bounding box center [388, 106] width 68 height 11
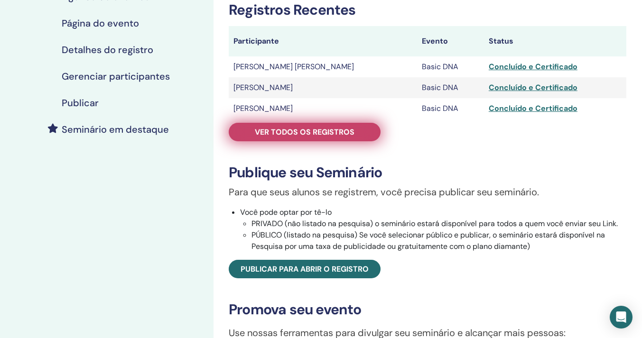
scroll to position [158, 0]
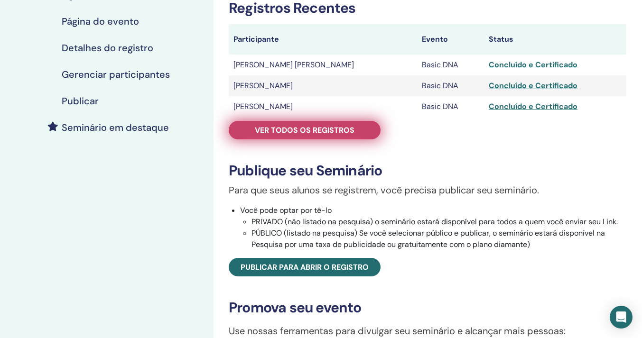
click at [360, 136] on link "Ver todos os registros" at bounding box center [305, 130] width 152 height 18
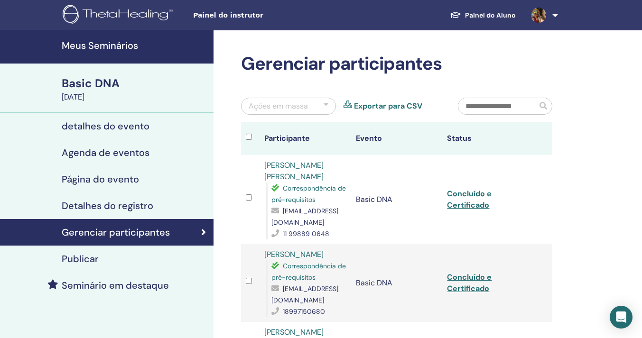
click at [400, 107] on link "Exportar para CSV" at bounding box center [388, 106] width 68 height 11
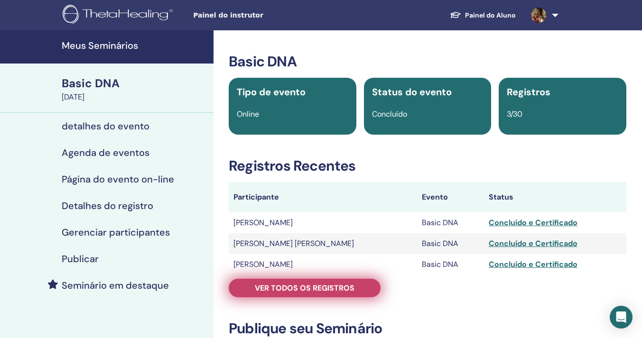
click at [328, 291] on span "Ver todos os registros" at bounding box center [305, 288] width 100 height 10
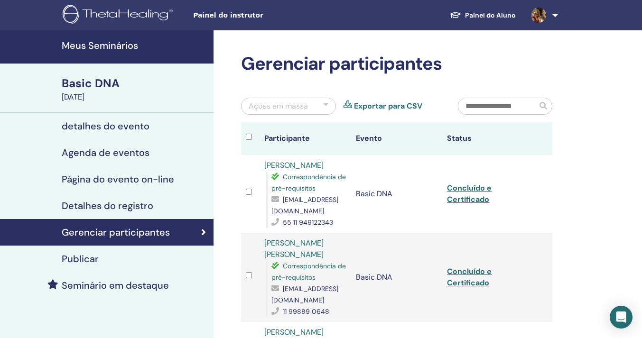
click at [388, 109] on link "Exportar para CSV" at bounding box center [388, 106] width 68 height 11
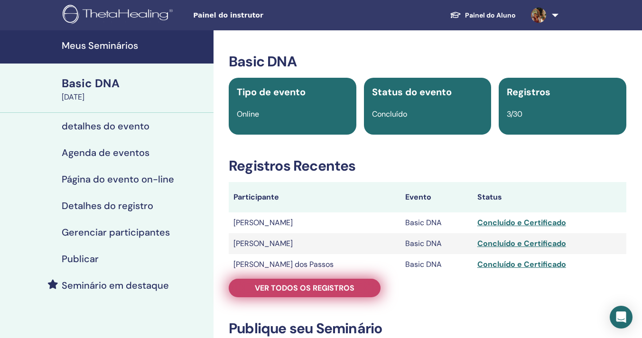
click at [349, 292] on span "Ver todos os registros" at bounding box center [305, 288] width 100 height 10
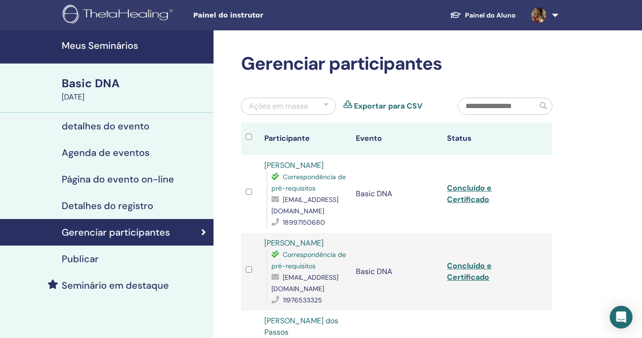
click at [402, 105] on link "Exportar para CSV" at bounding box center [388, 106] width 68 height 11
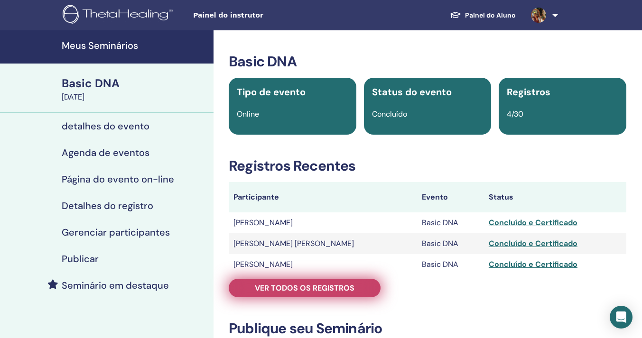
click at [322, 289] on span "Ver todos os registros" at bounding box center [305, 288] width 100 height 10
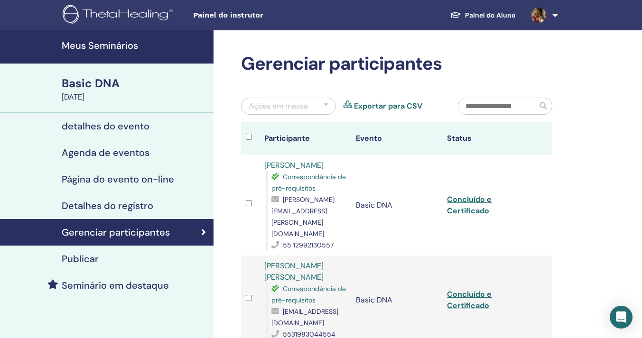
click at [385, 106] on link "Exportar para CSV" at bounding box center [388, 106] width 68 height 11
click at [395, 105] on link "Exportar para CSV" at bounding box center [388, 106] width 68 height 11
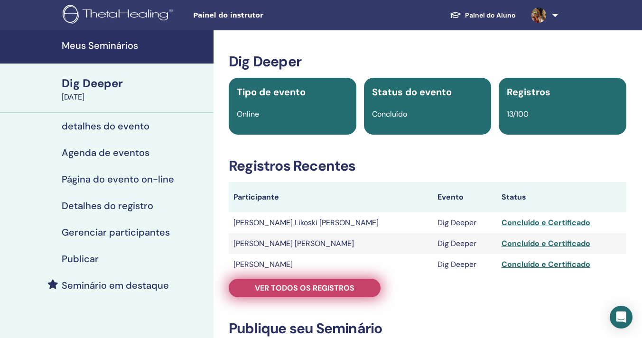
click at [338, 289] on span "Ver todos os registros" at bounding box center [305, 288] width 100 height 10
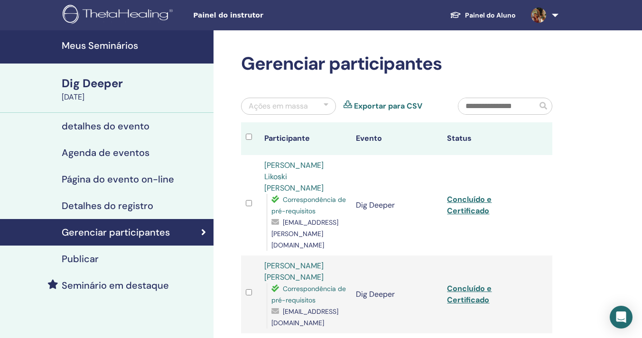
click at [389, 105] on link "Exportar para CSV" at bounding box center [388, 106] width 68 height 11
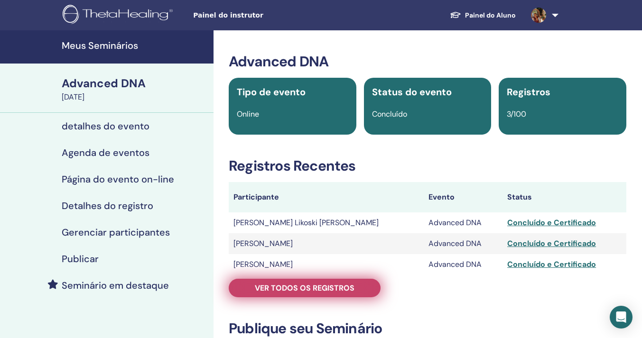
click at [316, 294] on link "Ver todos os registros" at bounding box center [305, 288] width 152 height 18
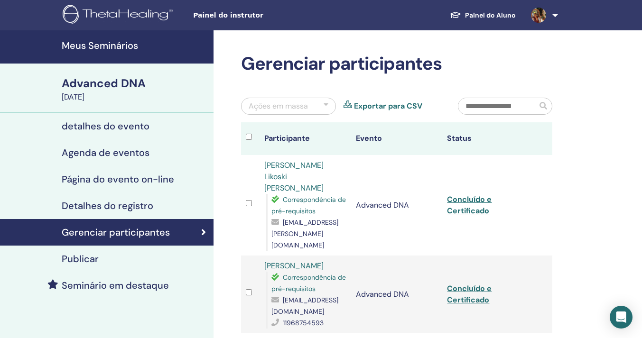
click at [382, 107] on link "Exportar para CSV" at bounding box center [388, 106] width 68 height 11
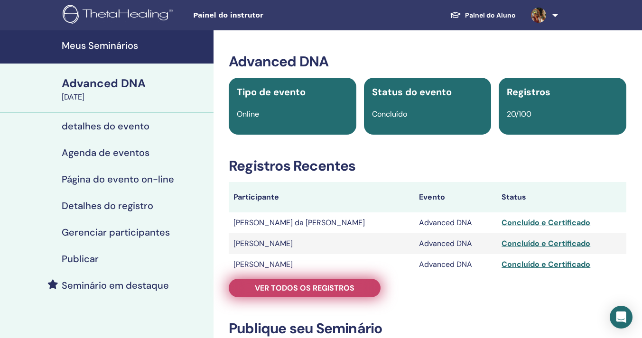
click at [280, 296] on link "Ver todos os registros" at bounding box center [305, 288] width 152 height 18
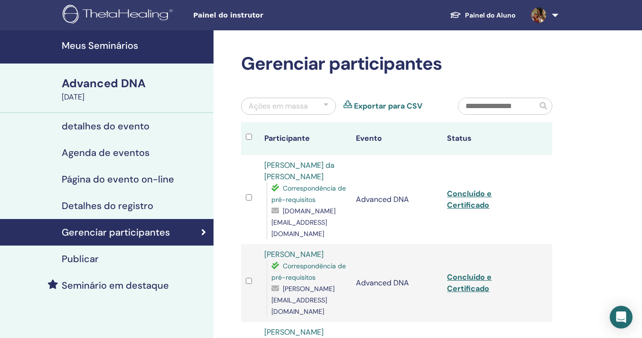
click at [397, 107] on link "Exportar para CSV" at bounding box center [388, 106] width 68 height 11
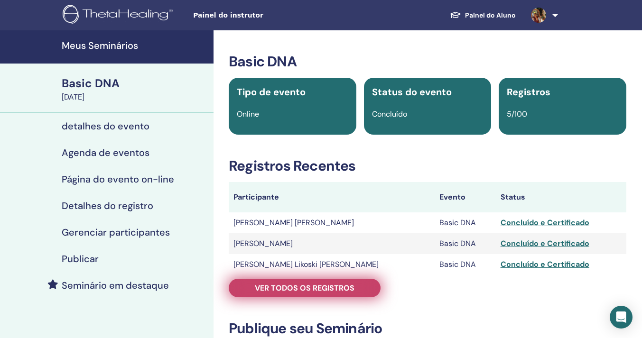
click at [297, 292] on span "Ver todos os registros" at bounding box center [305, 288] width 100 height 10
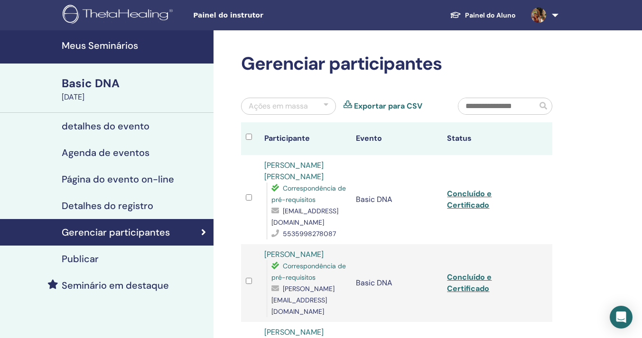
click at [396, 107] on link "Exportar para CSV" at bounding box center [388, 106] width 68 height 11
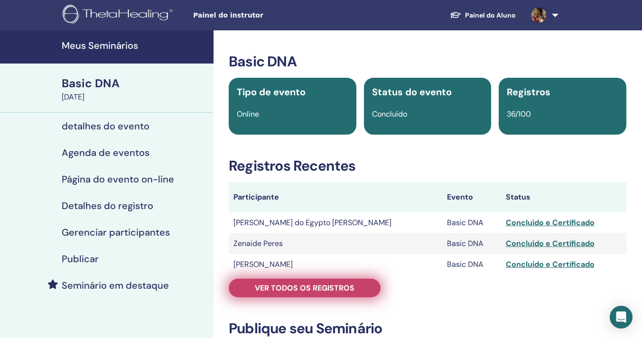
click at [330, 289] on span "Ver todos os registros" at bounding box center [305, 288] width 100 height 10
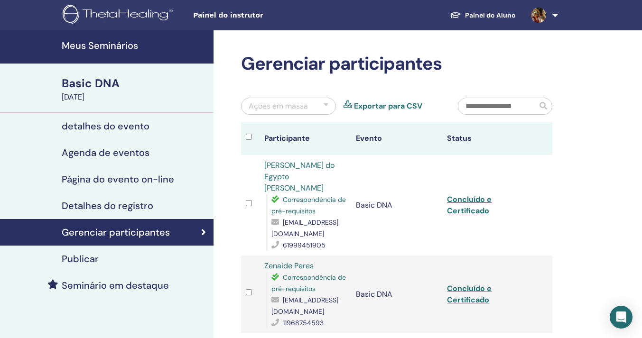
click at [371, 110] on link "Exportar para CSV" at bounding box center [388, 106] width 68 height 11
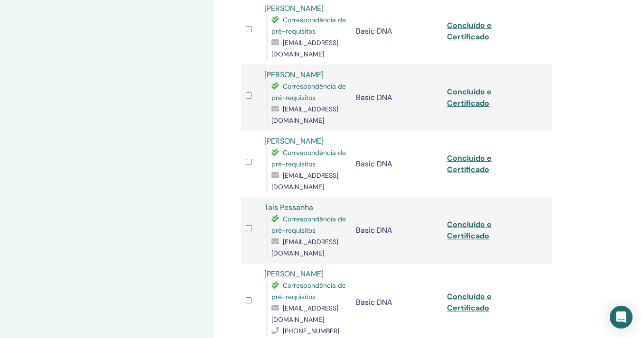
scroll to position [815, 0]
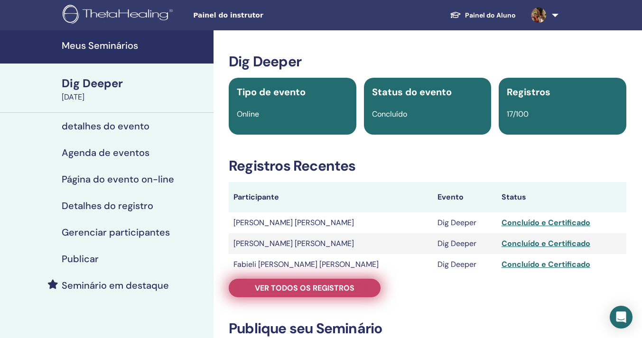
click at [307, 285] on span "Ver todos os registros" at bounding box center [305, 288] width 100 height 10
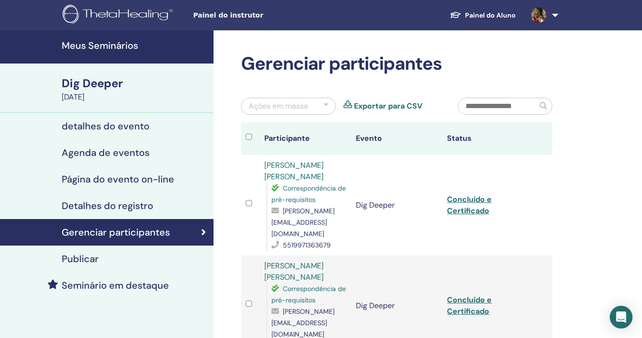
click at [383, 104] on link "Exportar para CSV" at bounding box center [388, 106] width 68 height 11
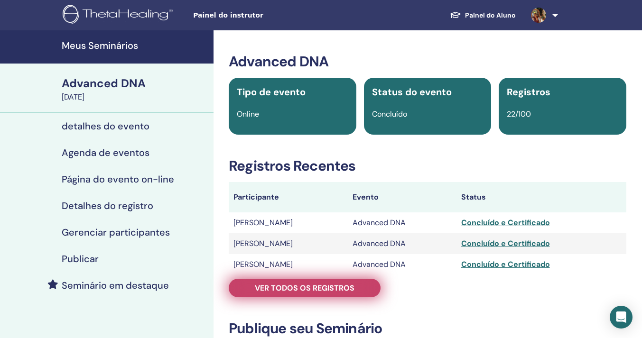
click at [312, 284] on span "Ver todos os registros" at bounding box center [305, 288] width 100 height 10
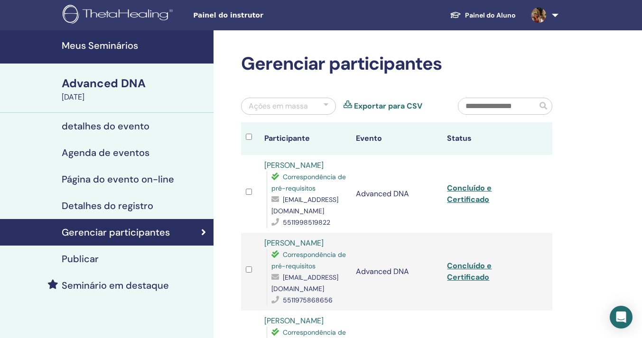
click at [391, 107] on link "Exportar para CSV" at bounding box center [388, 106] width 68 height 11
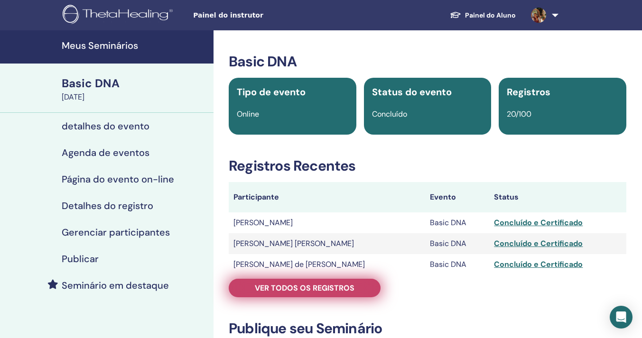
click at [325, 286] on span "Ver todos os registros" at bounding box center [305, 288] width 100 height 10
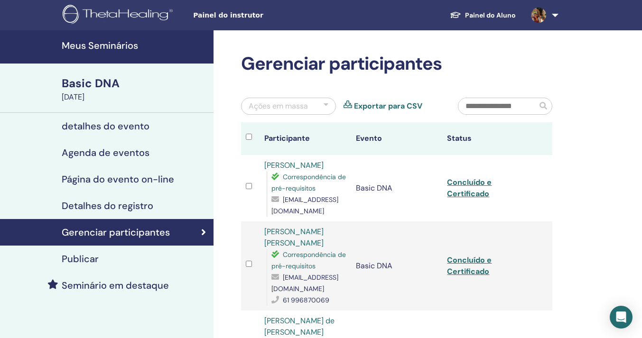
click at [409, 107] on link "Exportar para CSV" at bounding box center [388, 106] width 68 height 11
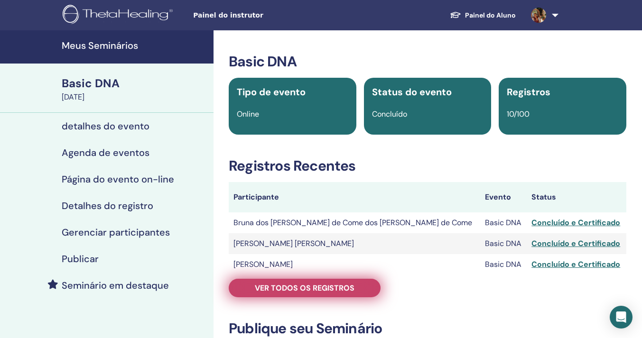
click at [361, 290] on link "Ver todos os registros" at bounding box center [305, 288] width 152 height 18
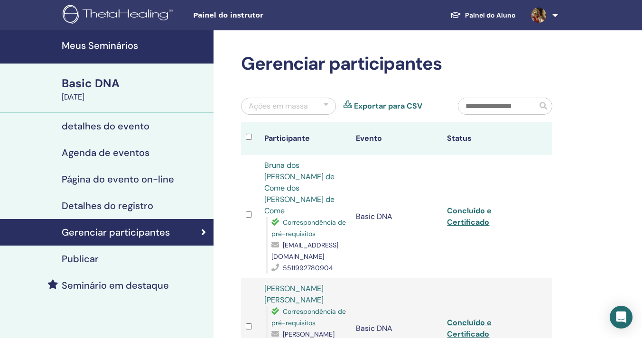
click at [390, 104] on link "Exportar para CSV" at bounding box center [388, 106] width 68 height 11
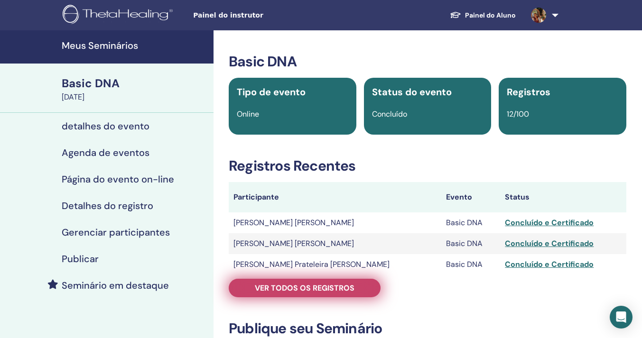
click at [311, 289] on span "Ver todos os registros" at bounding box center [305, 288] width 100 height 10
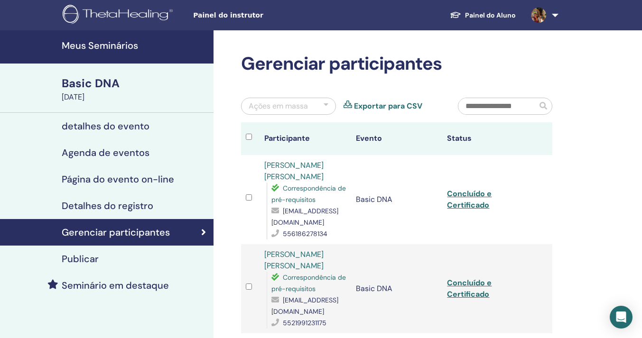
click at [402, 106] on link "Exportar para CSV" at bounding box center [388, 106] width 68 height 11
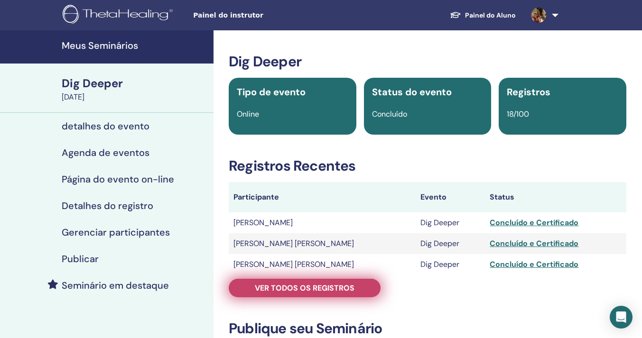
click at [277, 287] on span "Ver todos os registros" at bounding box center [305, 288] width 100 height 10
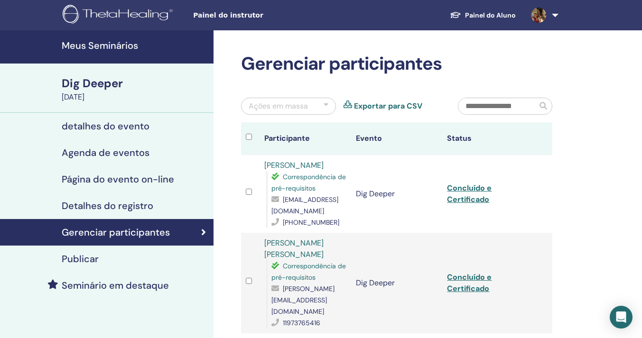
click at [390, 106] on link "Exportar para CSV" at bounding box center [388, 106] width 68 height 11
